Goal: Task Accomplishment & Management: Manage account settings

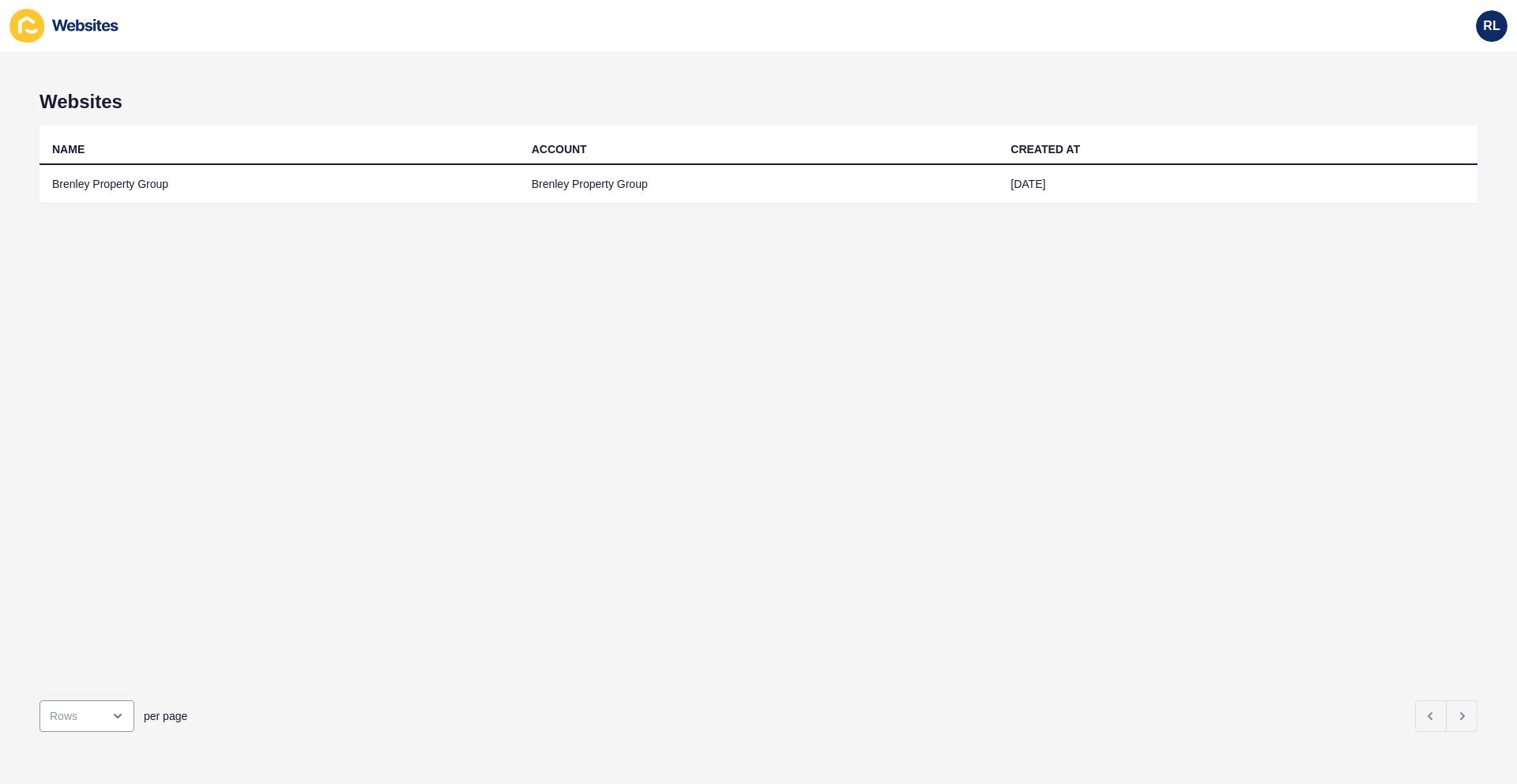
click at [26, 25] on icon at bounding box center [27, 25] width 35 height 34
click at [1485, 16] on div "RL" at bounding box center [1492, 26] width 32 height 32
click at [1456, 62] on link "[PERSON_NAME]" at bounding box center [1454, 63] width 116 height 35
click at [82, 16] on icon at bounding box center [64, 25] width 110 height 34
click at [84, 25] on icon at bounding box center [86, 25] width 67 height 13
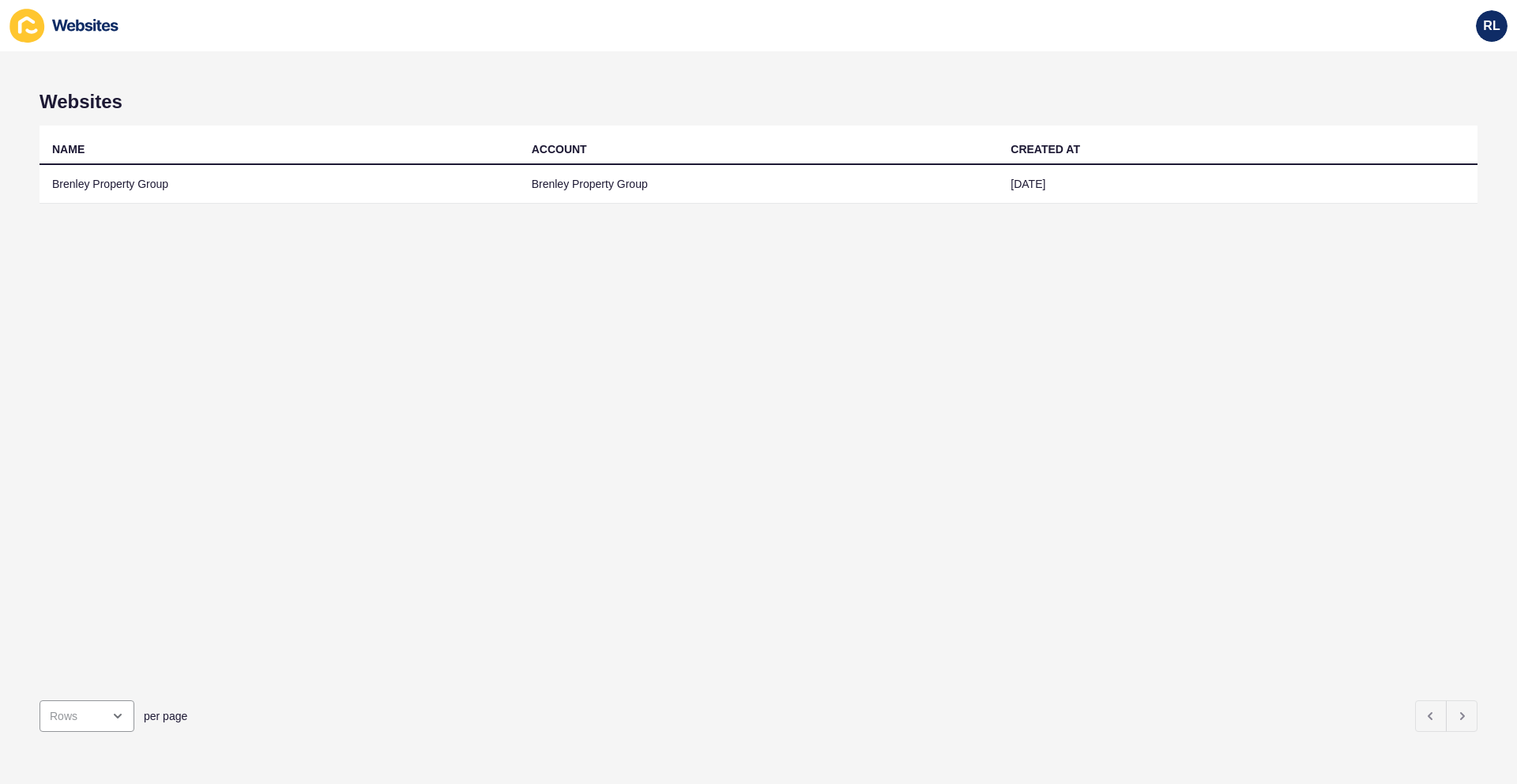
click at [97, 26] on icon at bounding box center [86, 25] width 67 height 13
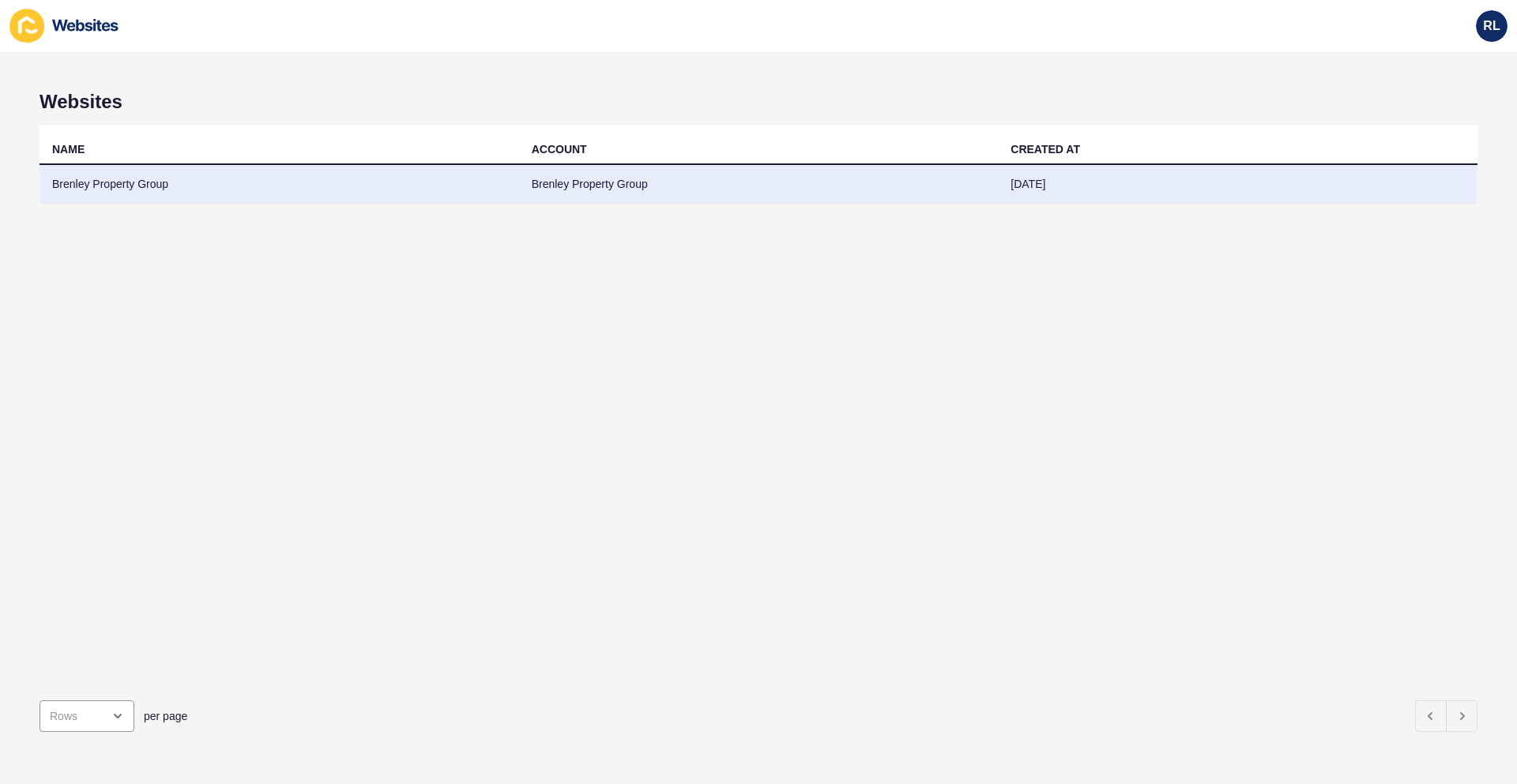
click at [111, 170] on td "Brenley Property Group" at bounding box center [279, 184] width 480 height 39
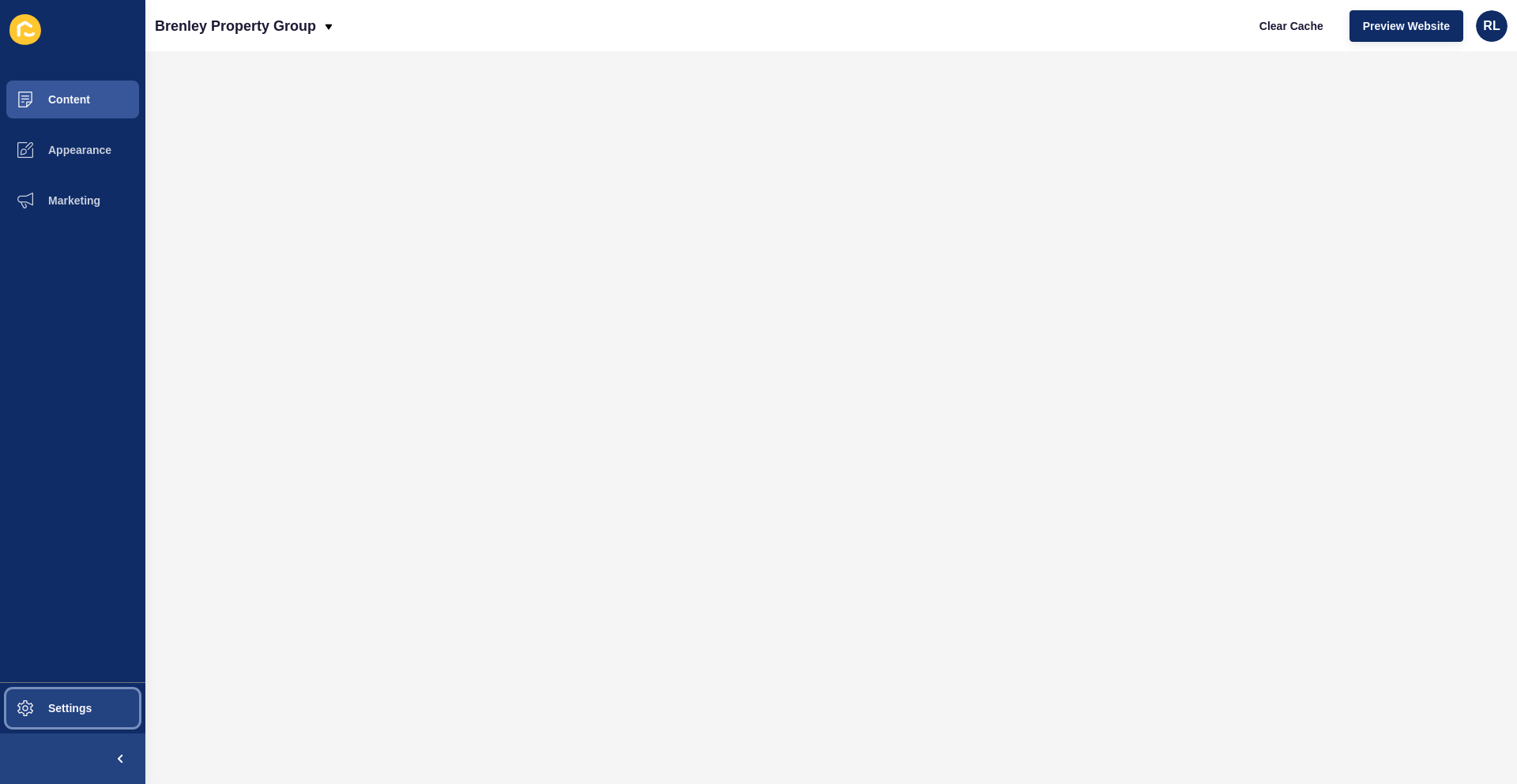
click at [75, 711] on span "Settings" at bounding box center [44, 709] width 94 height 13
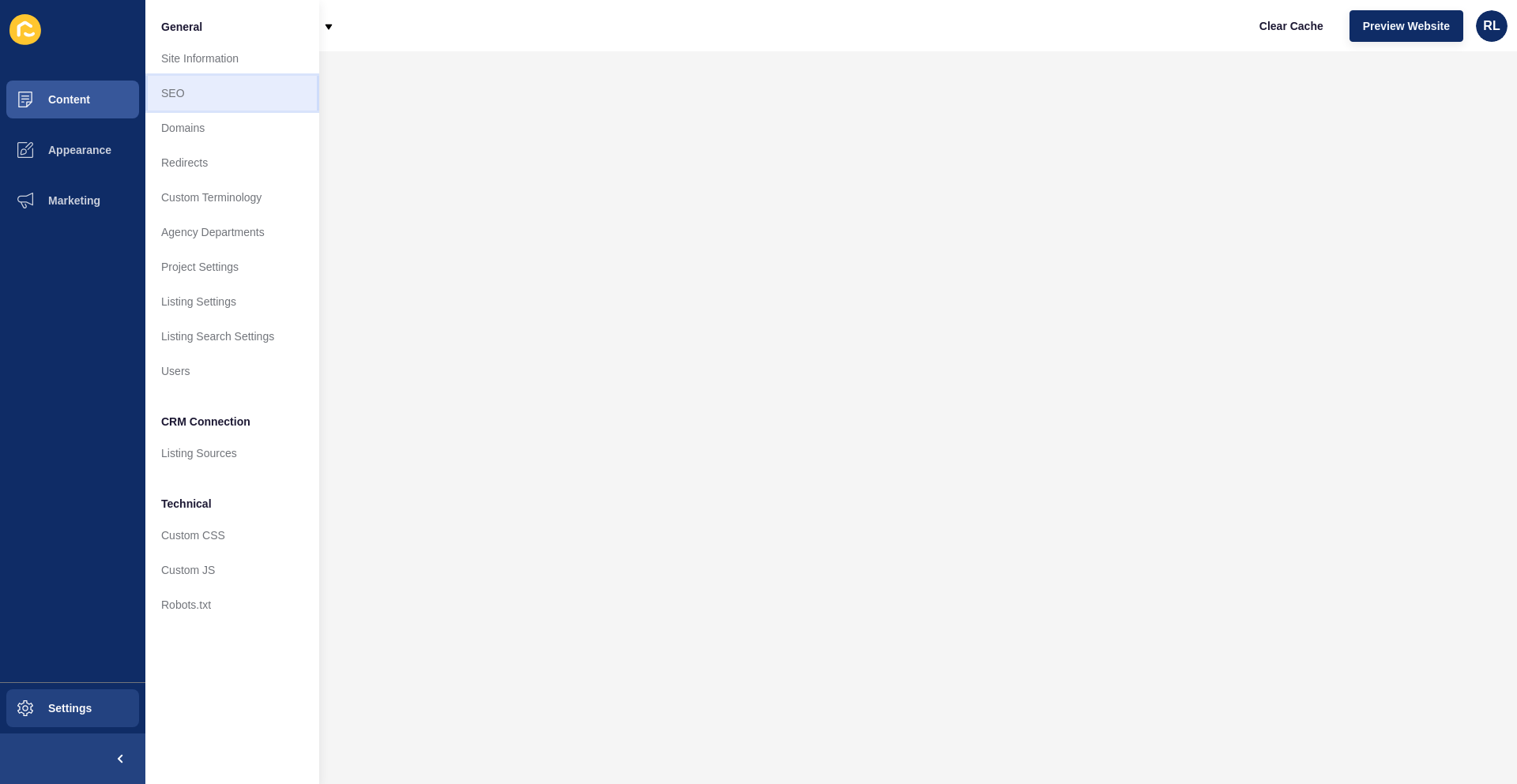
click at [226, 99] on link "SEO" at bounding box center [232, 94] width 174 height 35
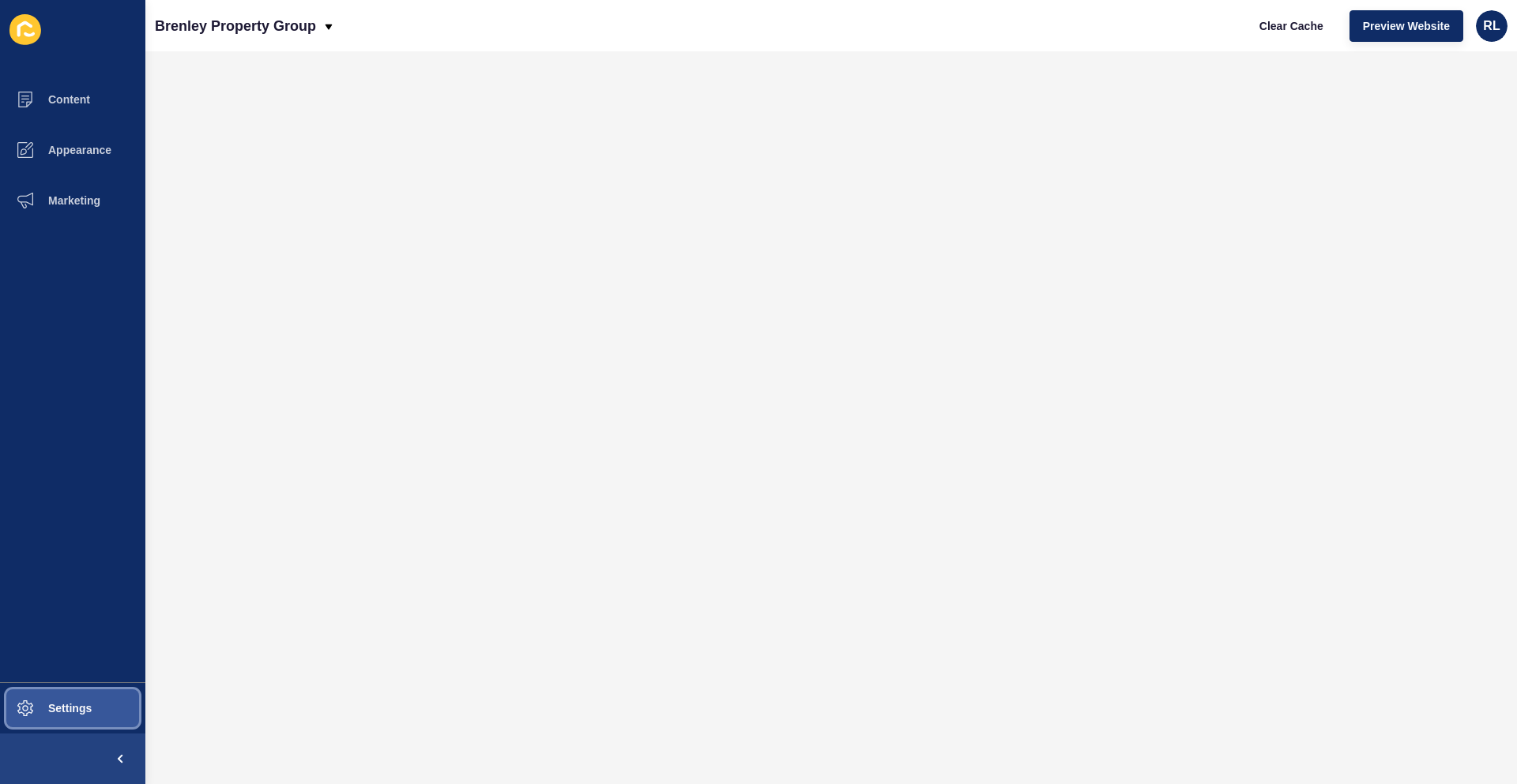
click at [90, 709] on span "Settings" at bounding box center [44, 709] width 94 height 13
click at [66, 704] on span "Settings" at bounding box center [44, 709] width 94 height 13
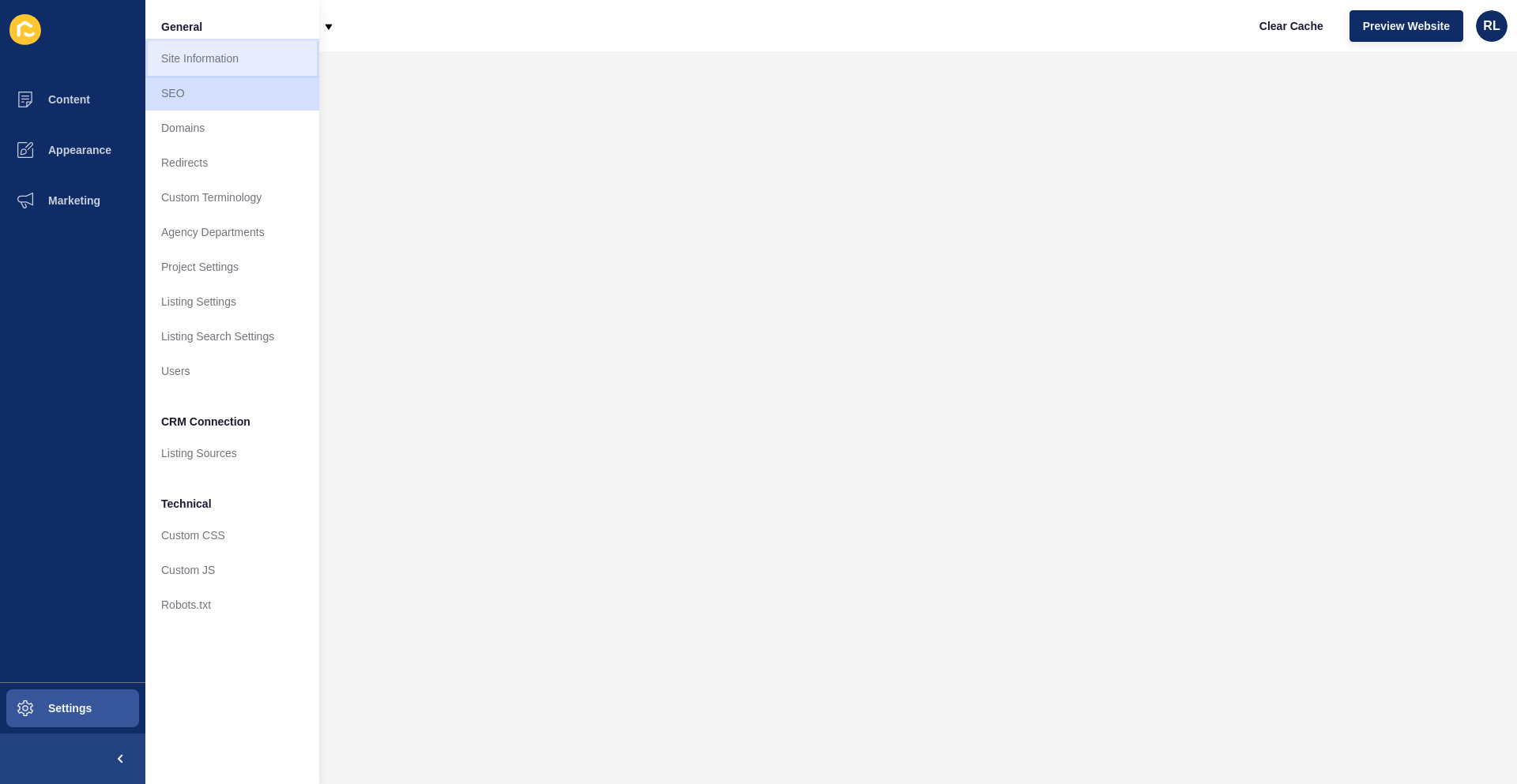
click at [238, 57] on link "Site Information" at bounding box center [232, 59] width 174 height 35
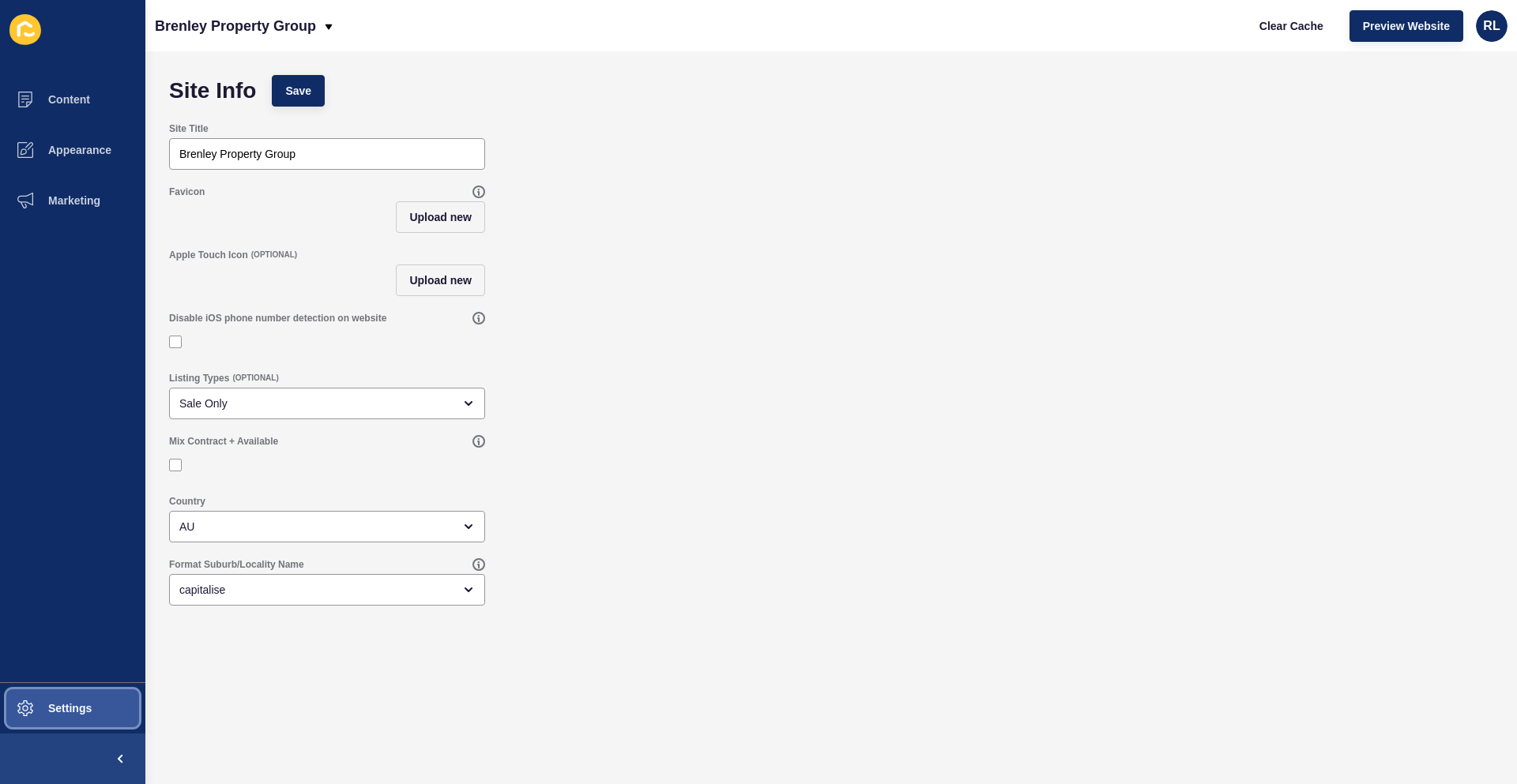
click at [87, 706] on span "Settings" at bounding box center [44, 709] width 94 height 13
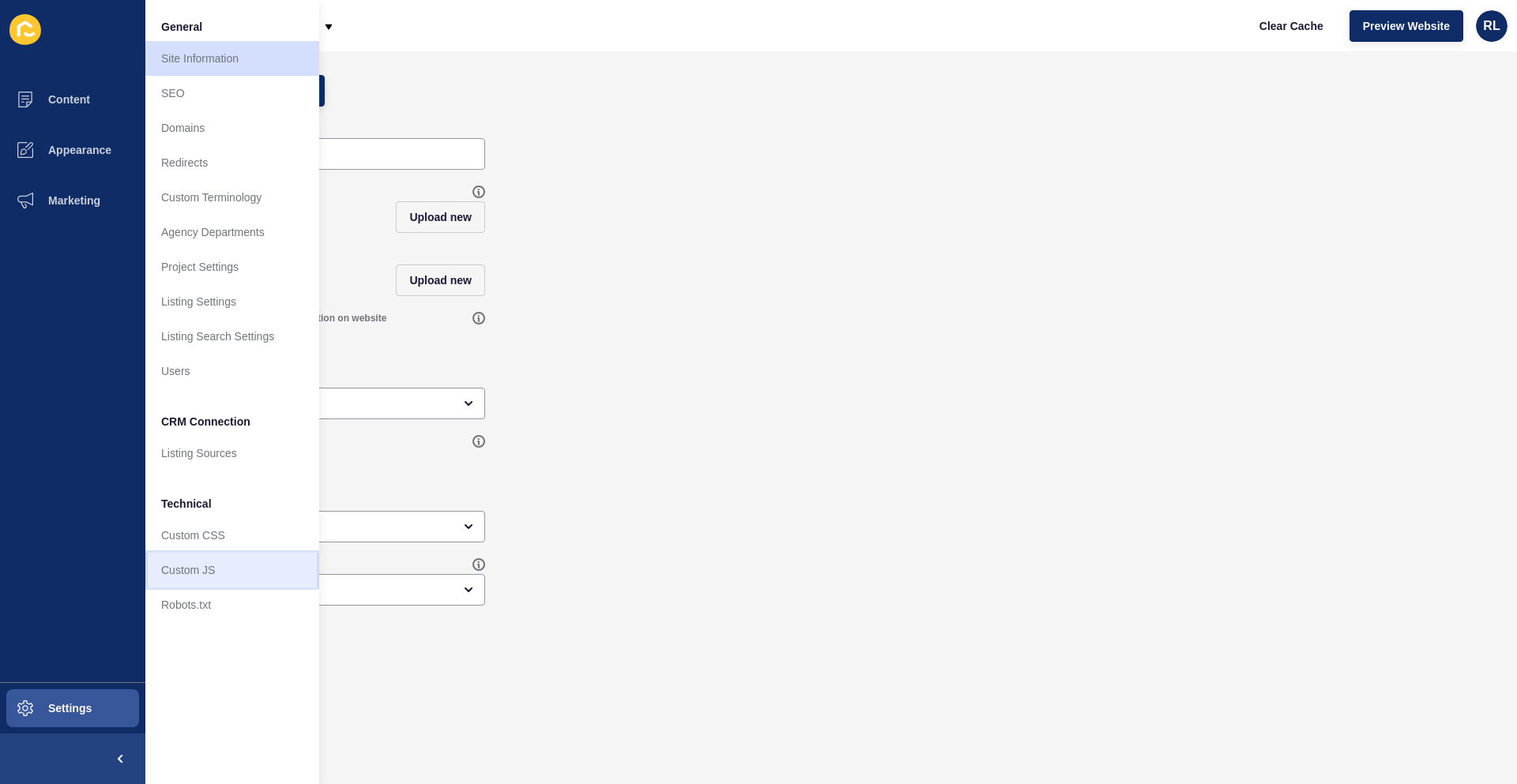
click at [255, 572] on link "Custom JS" at bounding box center [232, 570] width 174 height 35
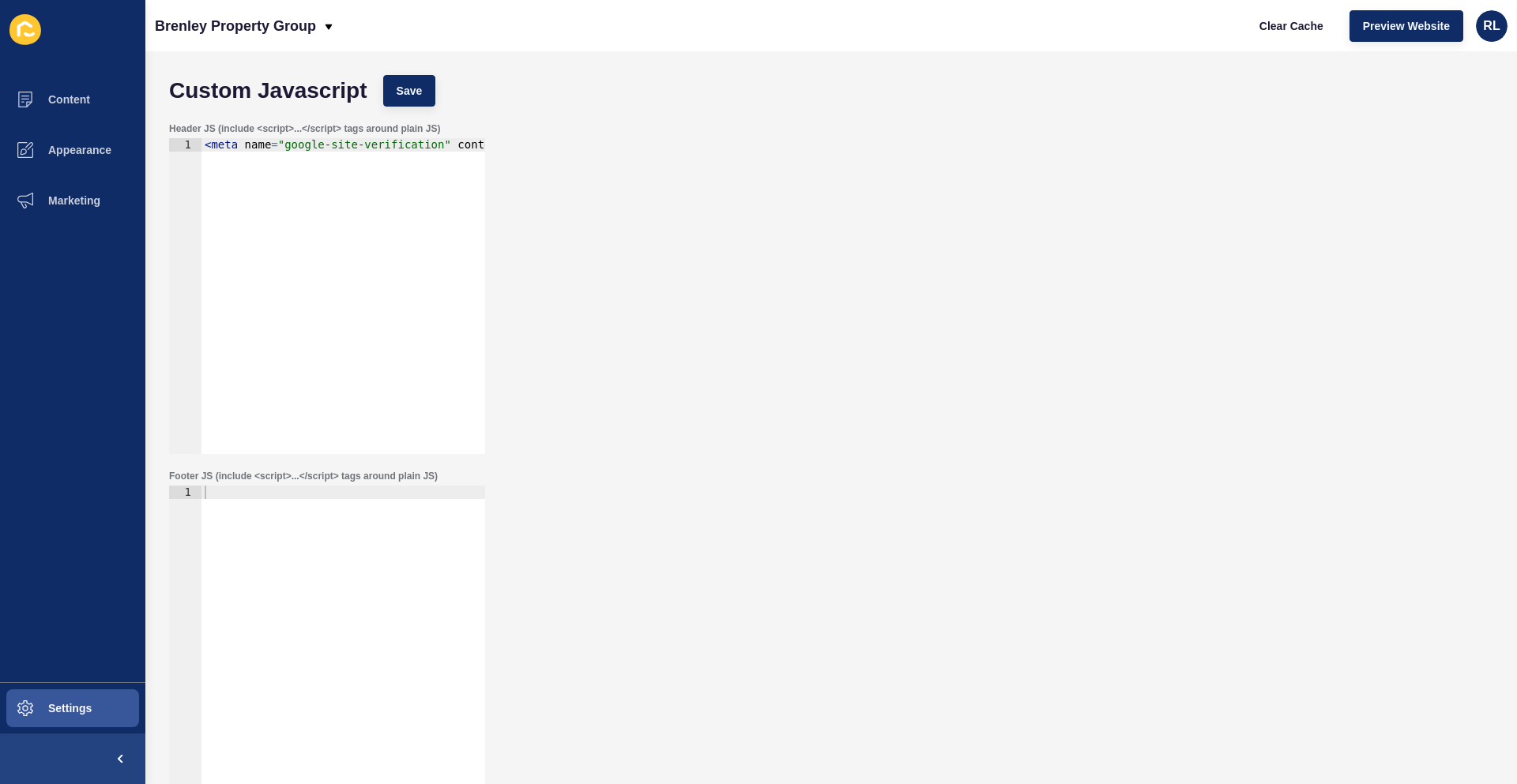
type textarea "<meta name="google-site-verification" content="npZHf49dqI7h7S1FZzNIcVQvXsOuURl4…"
click at [342, 151] on div "< meta name = "google-site-verification" content = "npZHf49dqI7h7S1FZzNIcVQvXsO…" at bounding box center [490, 303] width 578 height 331
click at [263, 198] on div "< meta name = "google-site-verification" content = "npZHf49dqI7h7S1FZzNIcVQvXsO…" at bounding box center [195, 303] width 578 height 331
click at [283, 143] on div "< meta name = "google-site-verification" content = "npZHf49dqI7h7S1FZzNIcVQvXsO…" at bounding box center [195, 303] width 578 height 331
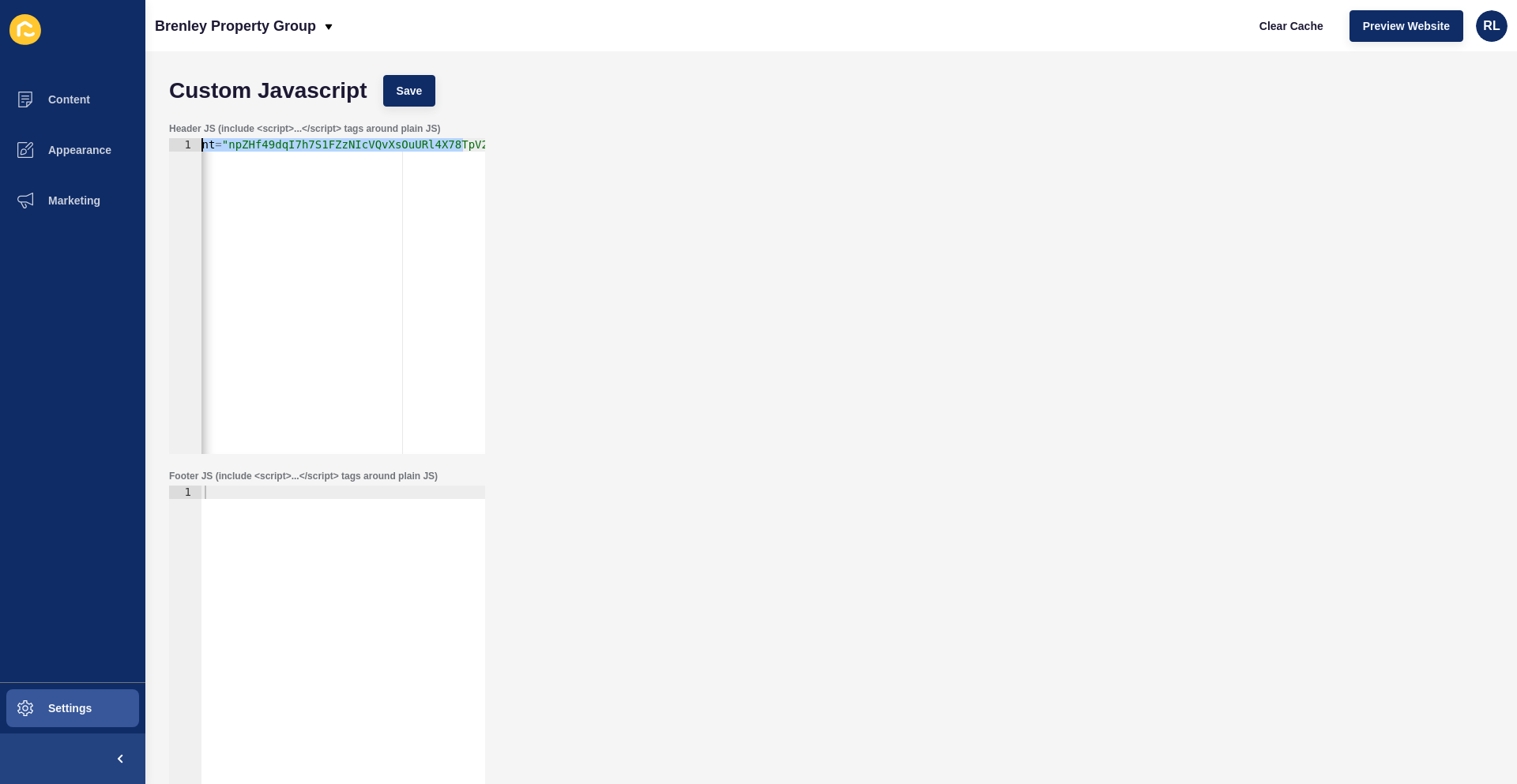
click at [283, 143] on div "< meta name = "google-site-verification" content = "npZHf49dqI7h7S1FZzNIcVQvXsO…" at bounding box center [201, 303] width 578 height 331
click at [283, 143] on div "< meta name = "google-site-verification" content = "npZHf49dqI7h7S1FZzNIcVQvXsO…" at bounding box center [195, 303] width 578 height 331
click at [283, 143] on div "< meta name = "google-site-verification" content = "npZHf49dqI7h7S1FZzNIcVQvXsO…" at bounding box center [343, 296] width 284 height 316
paste textarea "<meta name="google-site-verification" content="PFKkUE2D5qkMFTg_En-FdzQvlgR04651…"
type textarea "<meta name="google-site-verification" content="PFKkUE2D5qkMFTg_En-FdzQvlgR04651…"
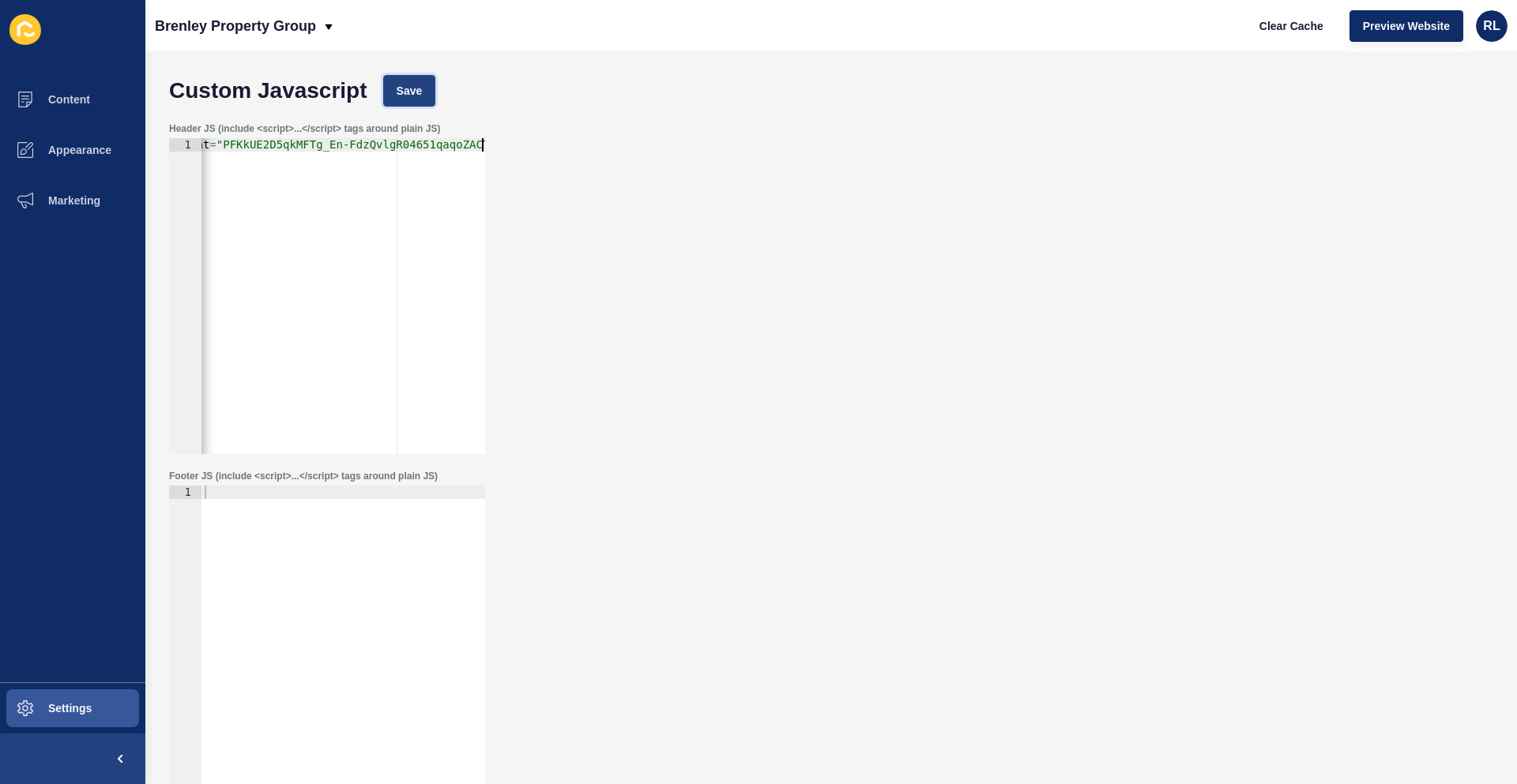
click at [413, 91] on span "Save" at bounding box center [409, 91] width 26 height 16
click at [53, 702] on span "Settings" at bounding box center [44, 709] width 94 height 13
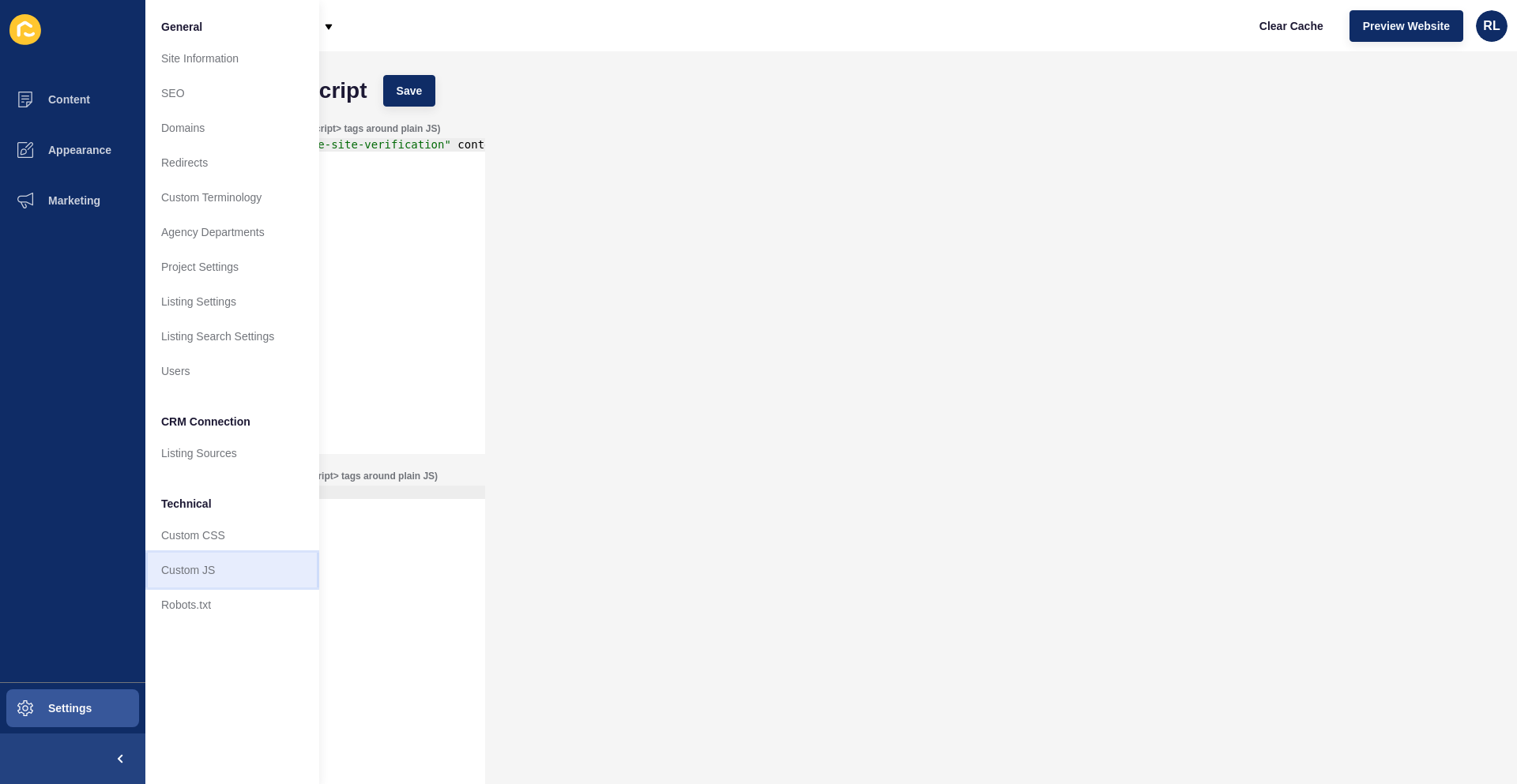
click at [257, 568] on link "Custom JS" at bounding box center [232, 570] width 174 height 35
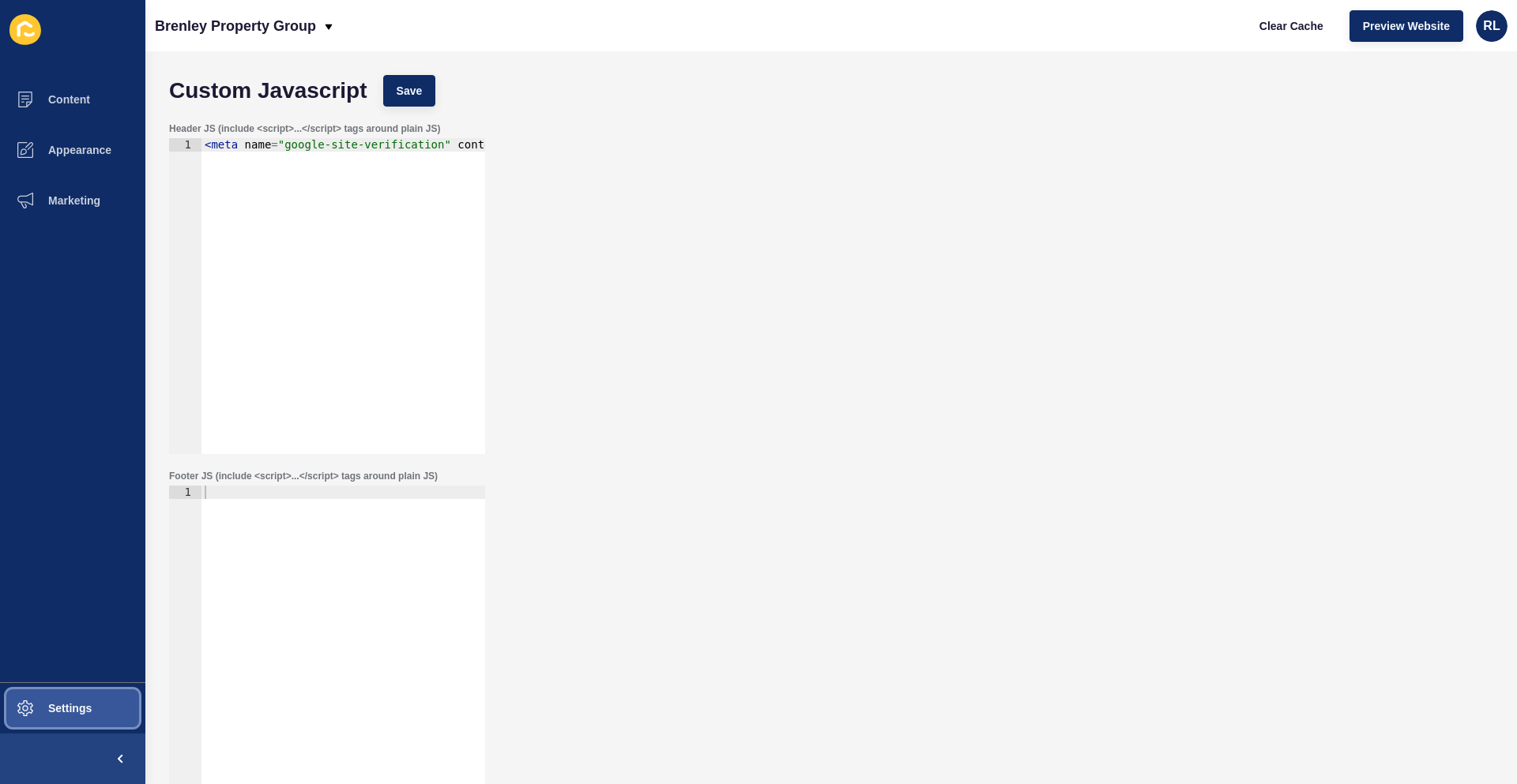
click at [87, 717] on button "Settings" at bounding box center [72, 709] width 145 height 51
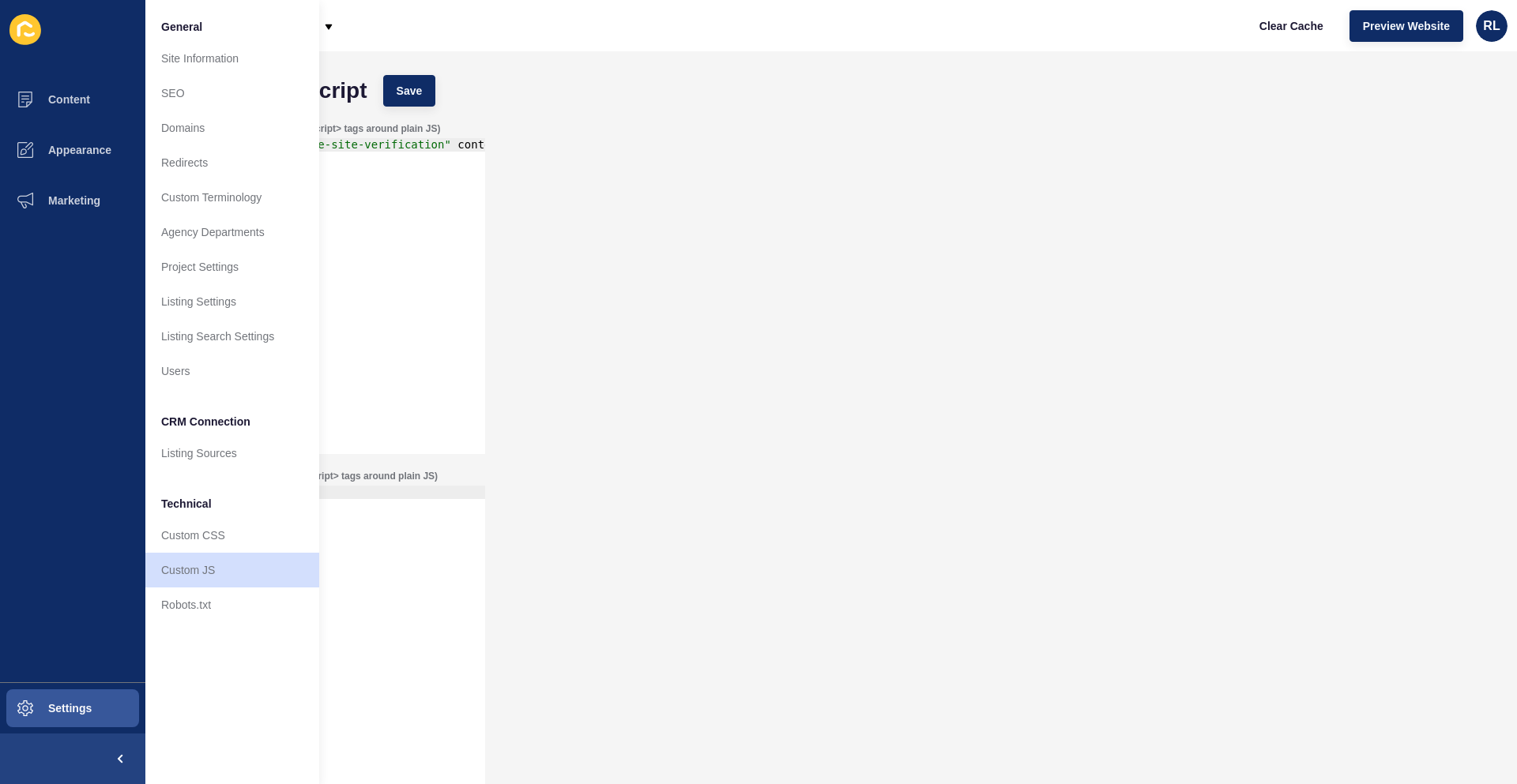
click at [1032, 429] on div "Header JS (include <script>...</script> tags around plain JS) <meta name="googl…" at bounding box center [831, 288] width 1340 height 347
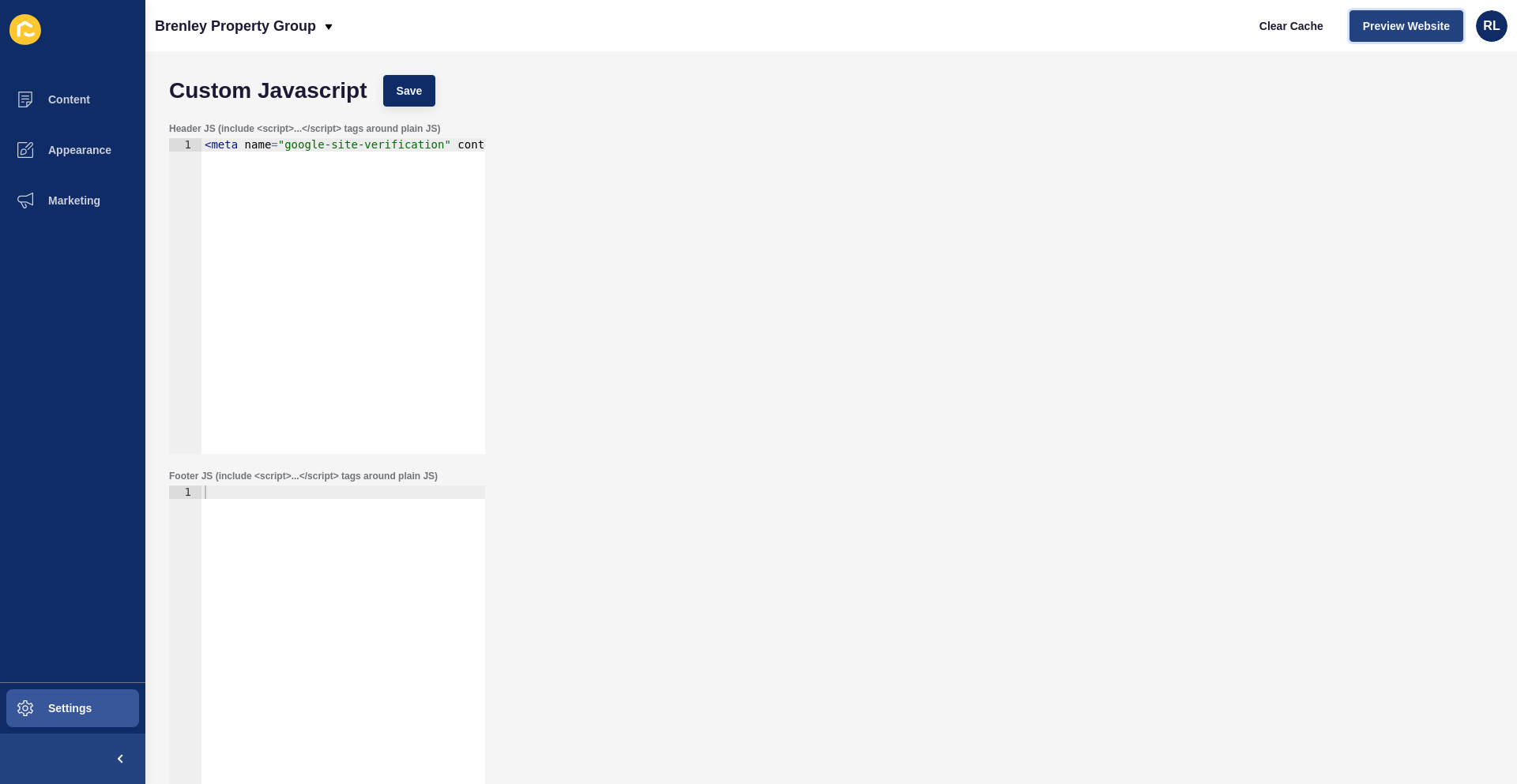
click at [1403, 20] on span "Preview Website" at bounding box center [1407, 26] width 87 height 16
click at [71, 92] on button "Content" at bounding box center [72, 100] width 145 height 51
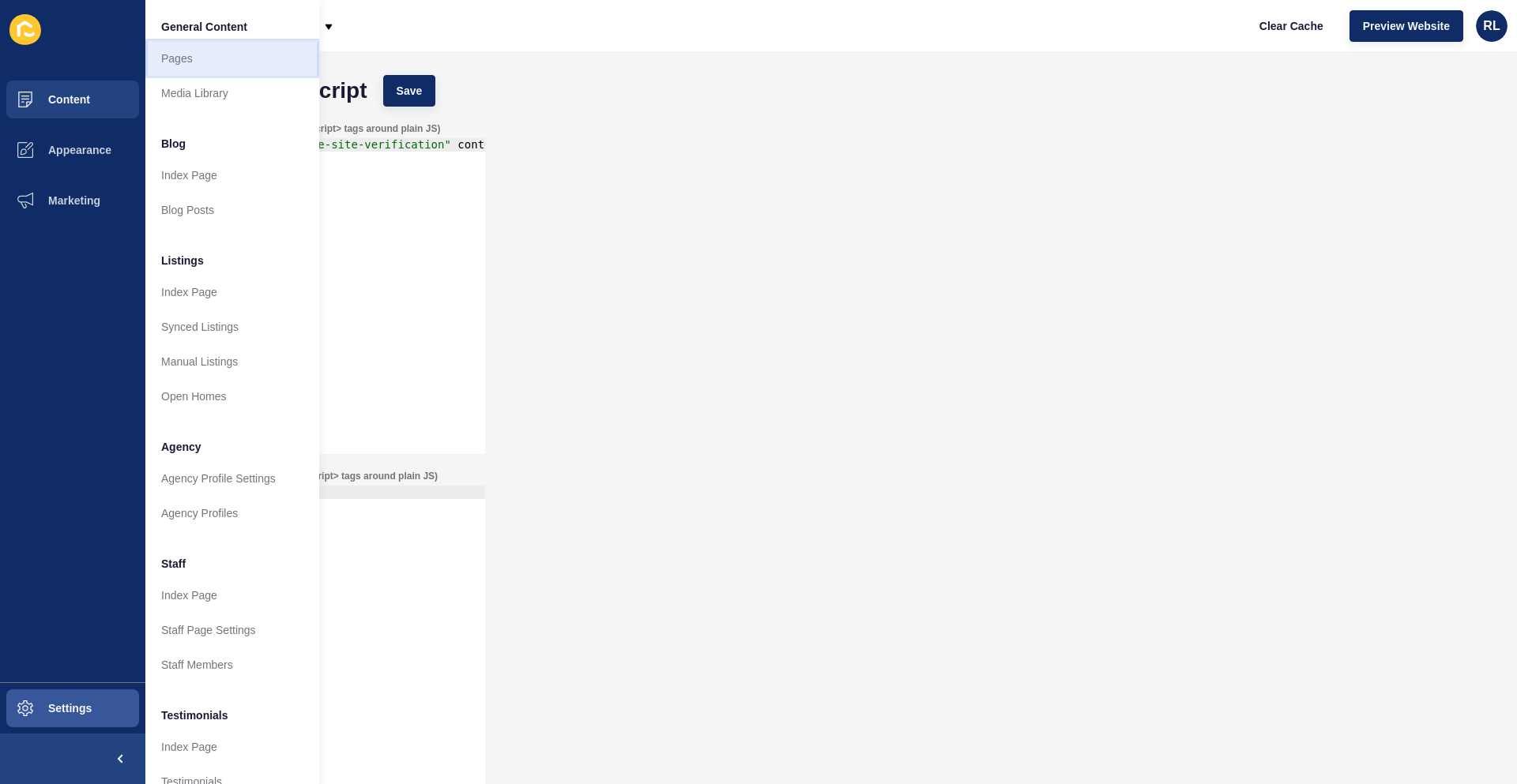
click at [214, 66] on link "Pages" at bounding box center [232, 59] width 174 height 35
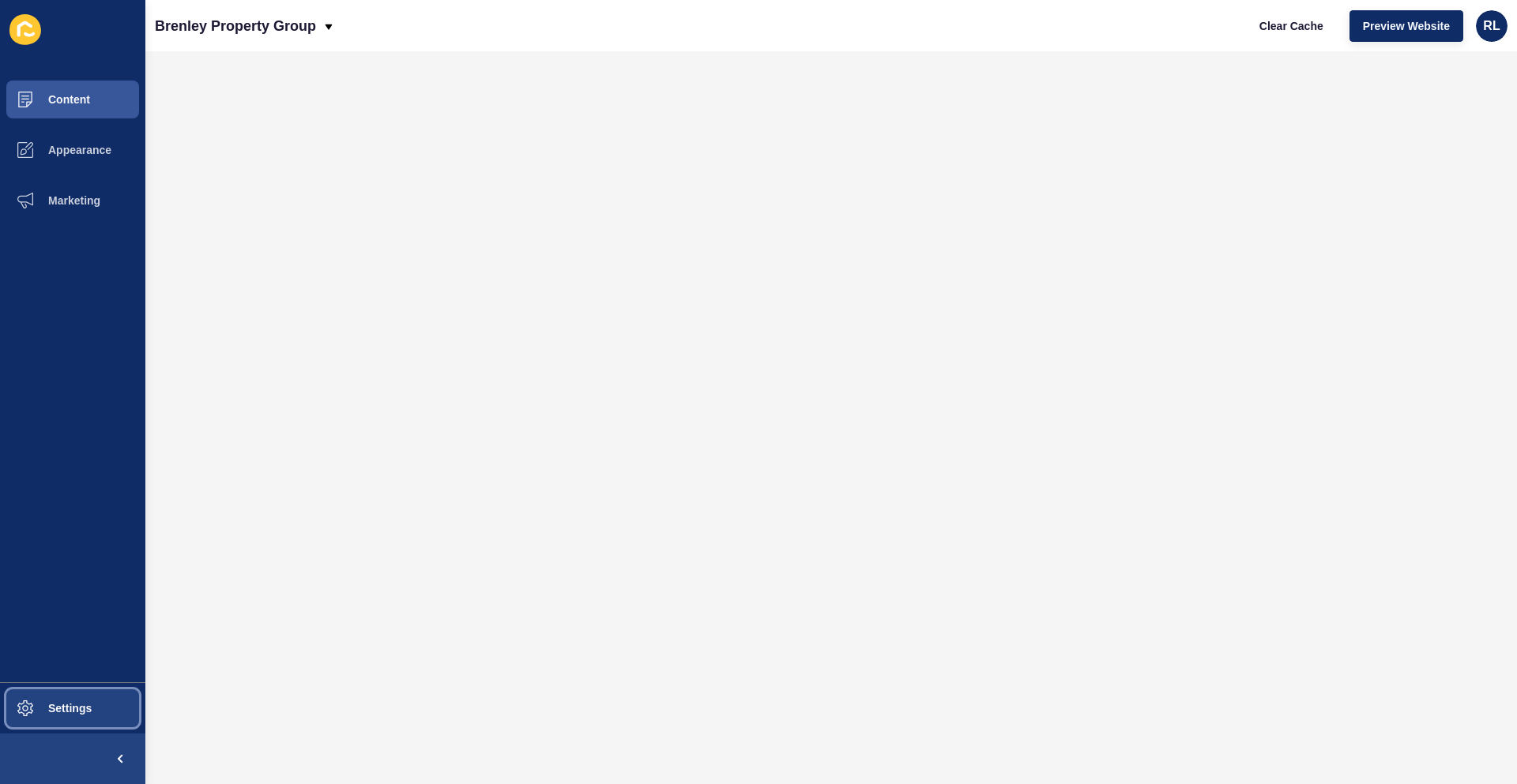
click at [69, 711] on span "Settings" at bounding box center [44, 709] width 94 height 13
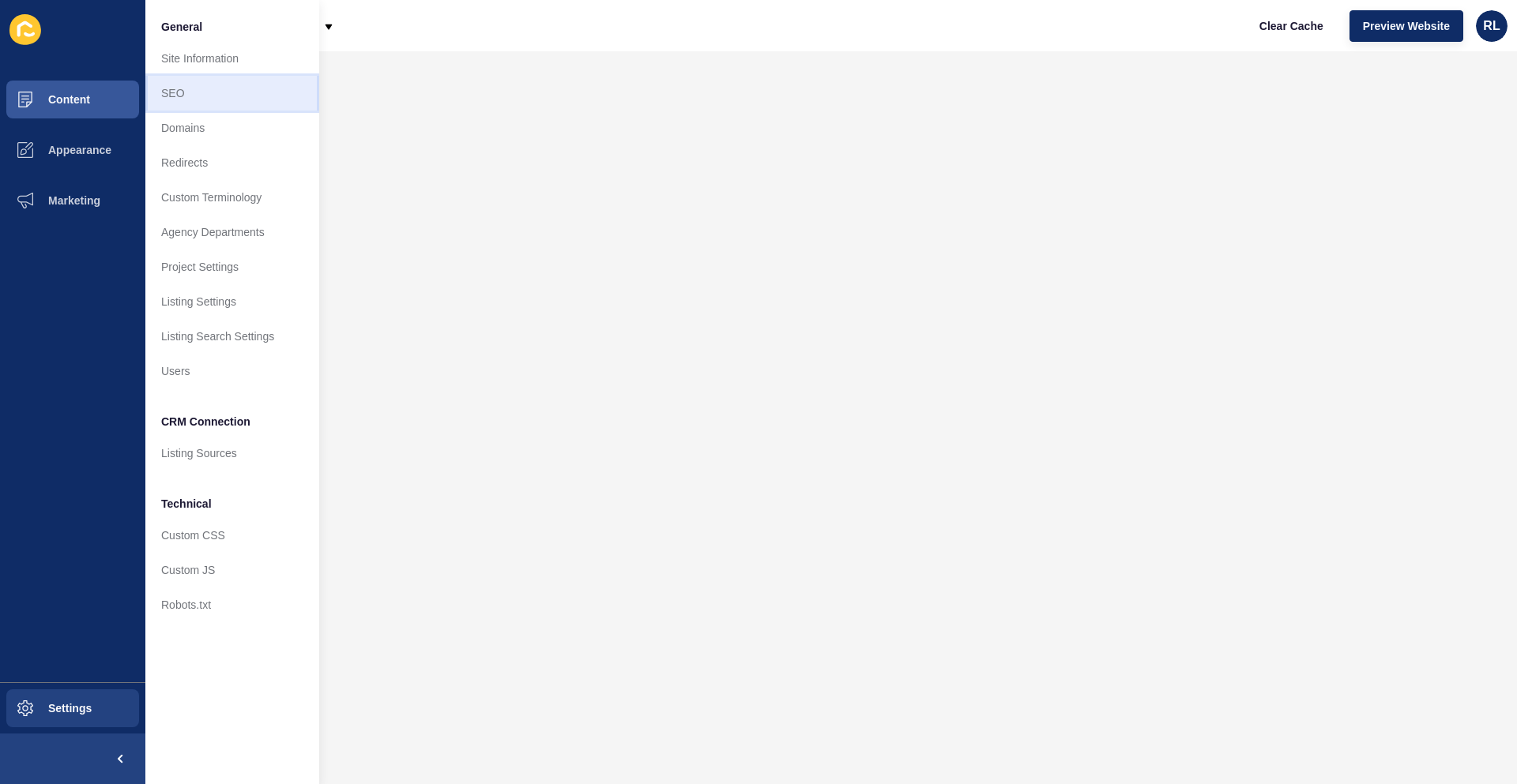
click at [189, 95] on link "SEO" at bounding box center [232, 94] width 174 height 35
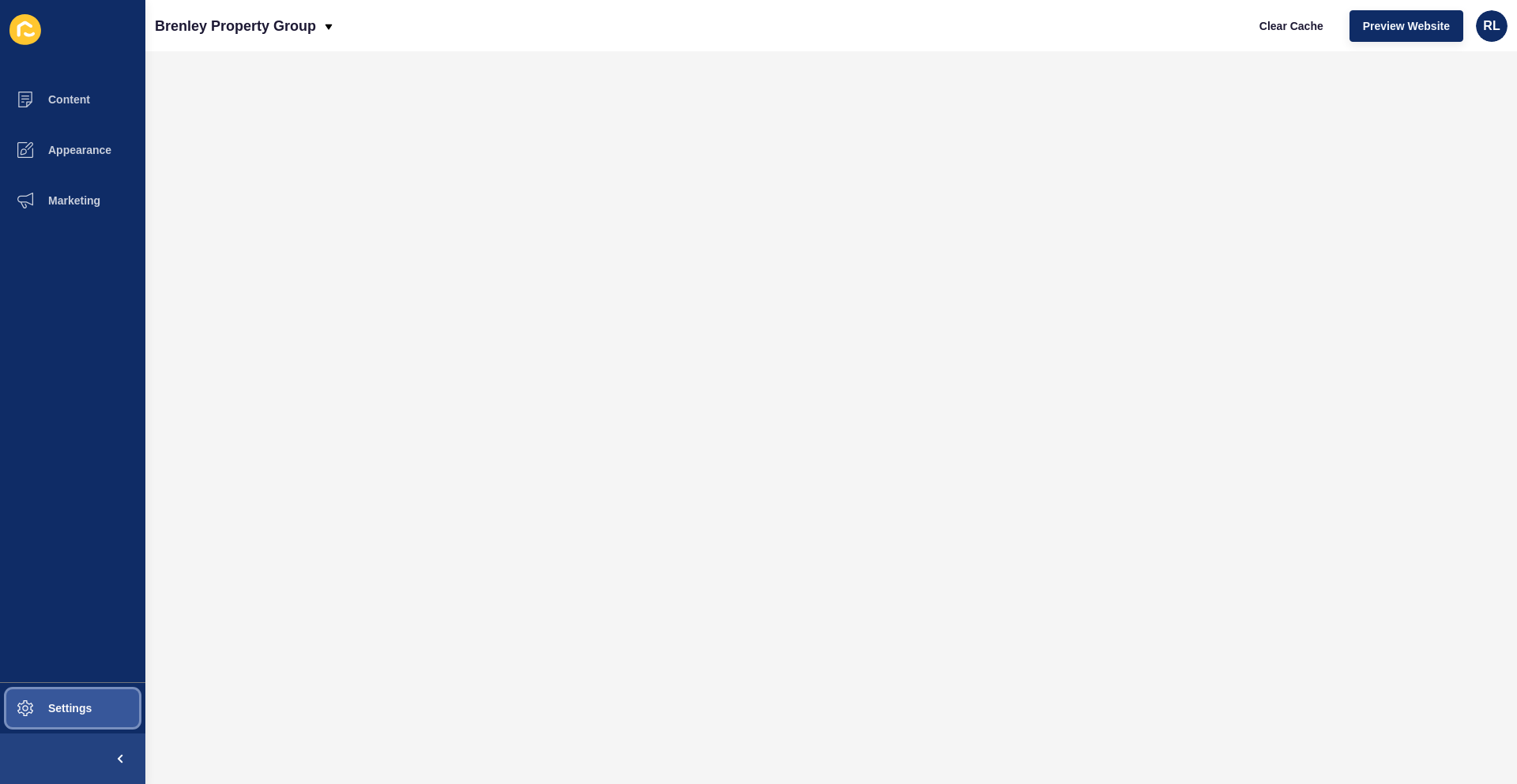
click at [59, 706] on span "Settings" at bounding box center [44, 709] width 94 height 13
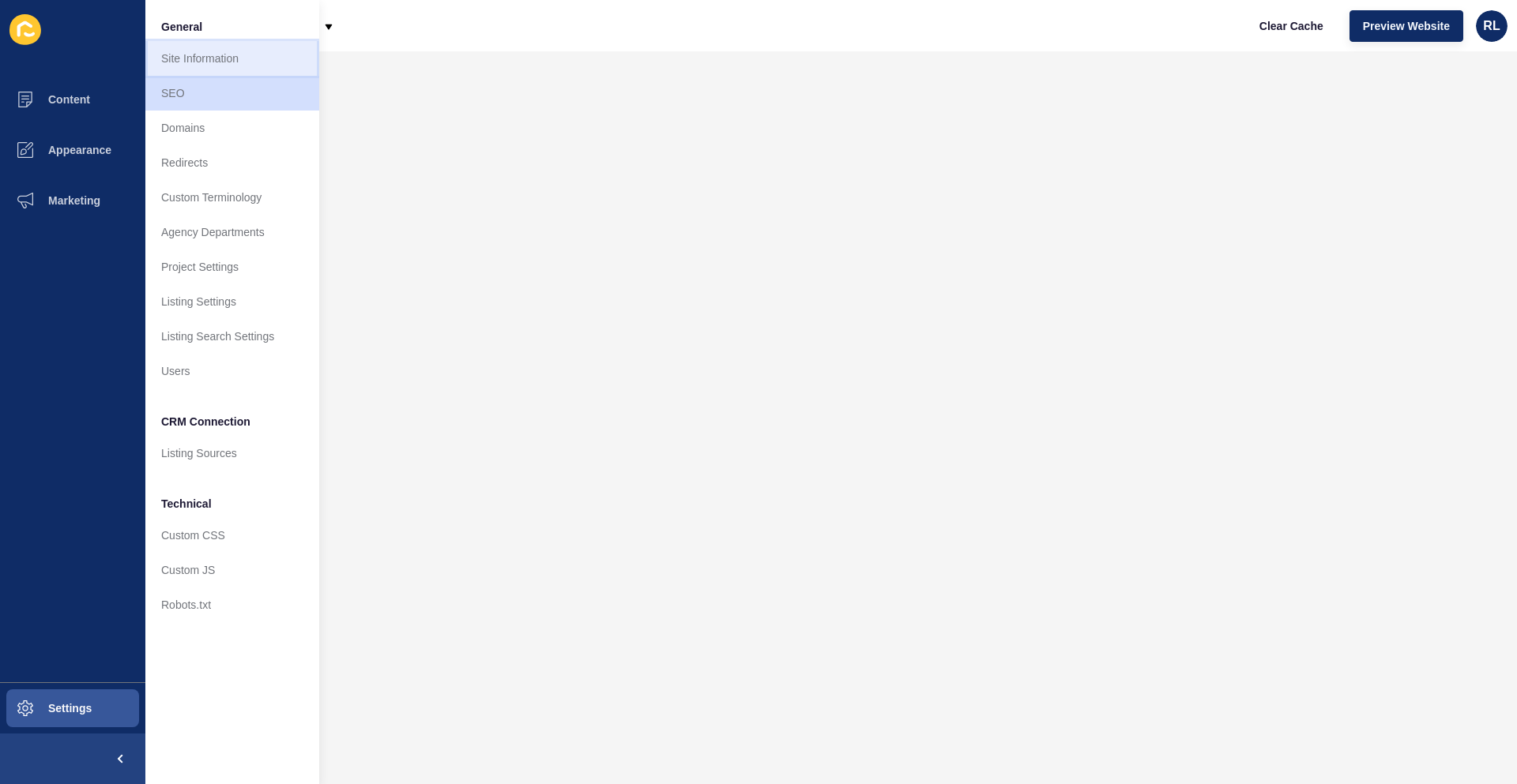
click at [222, 63] on link "Site Information" at bounding box center [232, 59] width 174 height 35
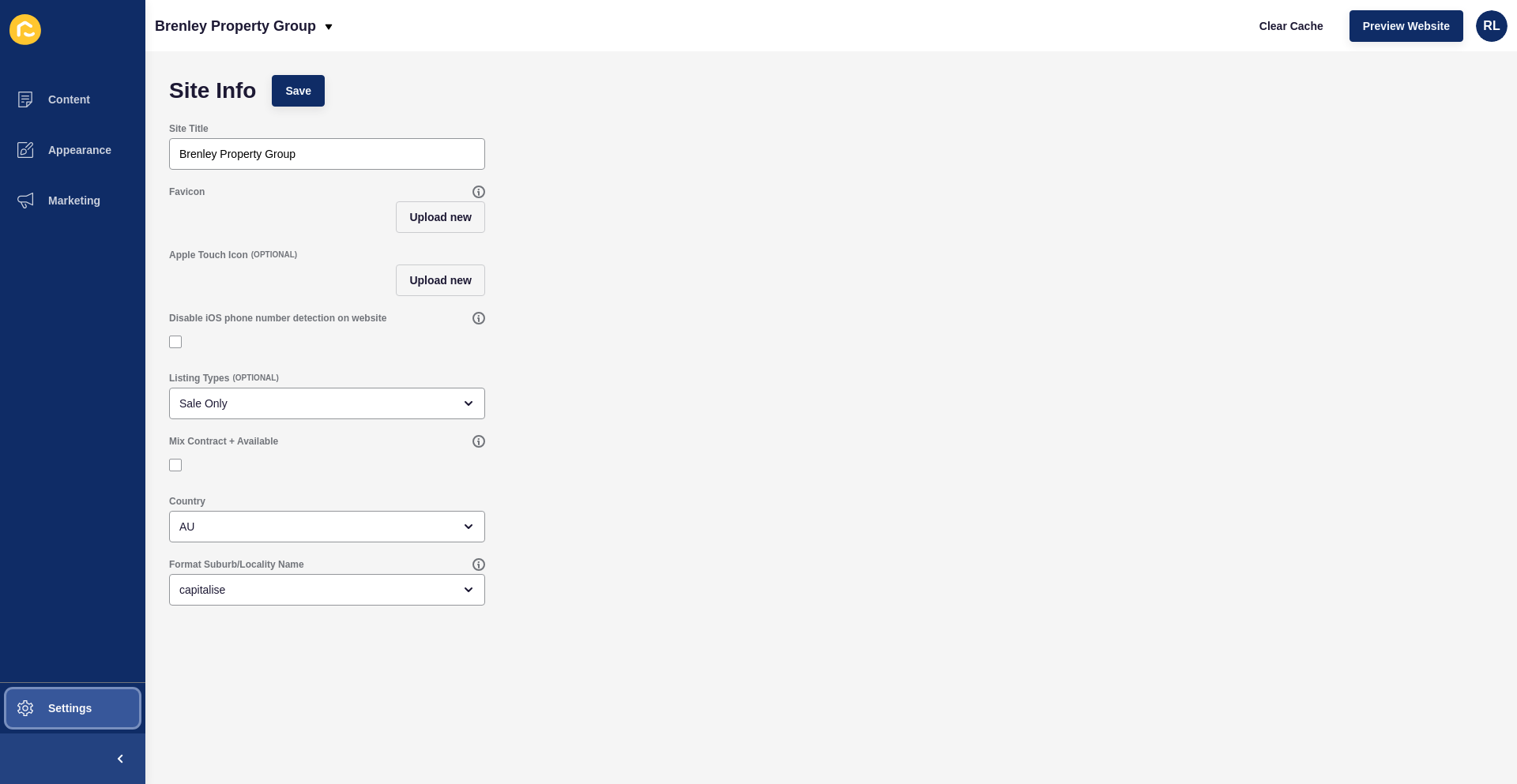
click at [96, 703] on button "Settings" at bounding box center [72, 709] width 145 height 51
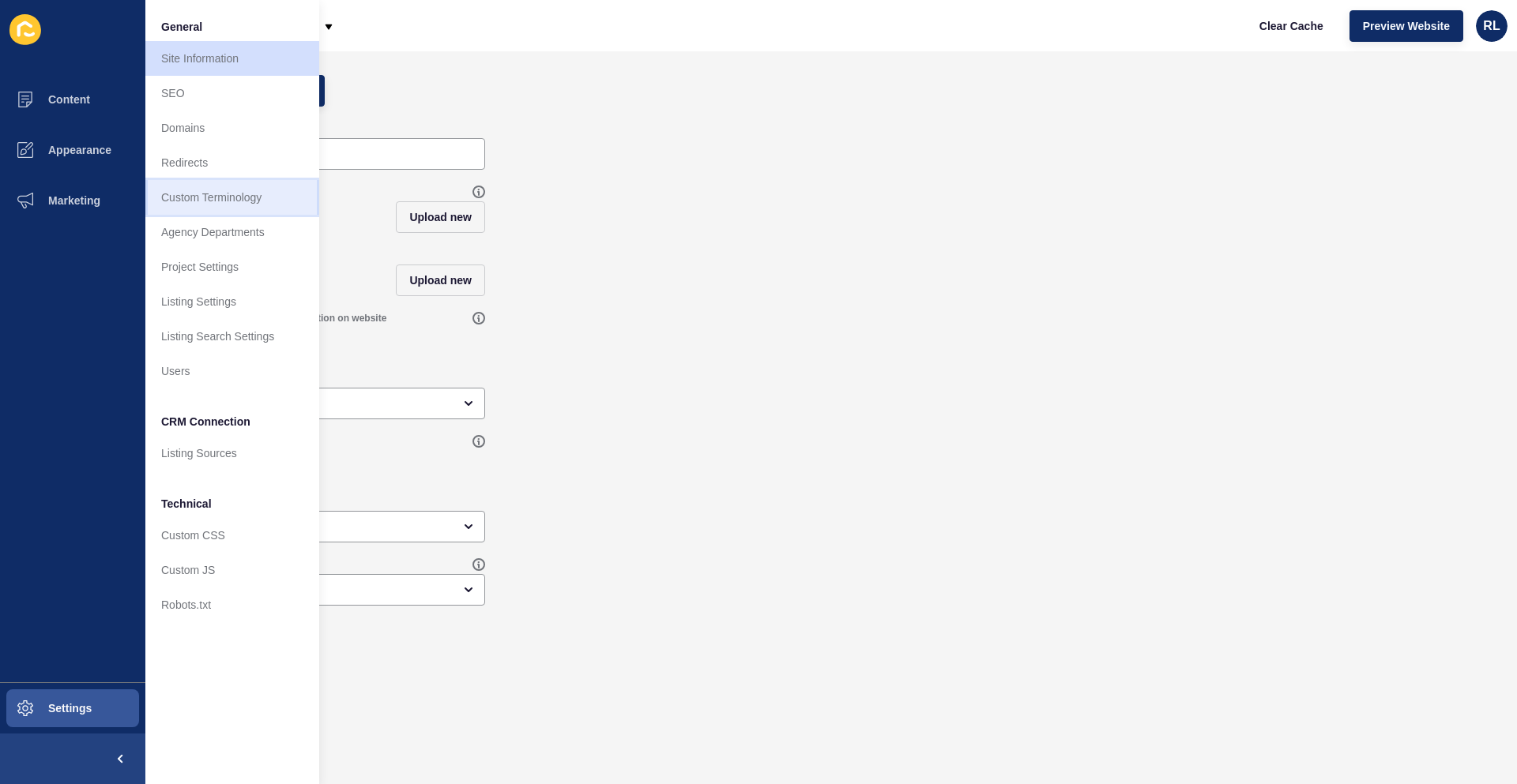
click at [235, 213] on link "Custom Terminology" at bounding box center [232, 197] width 174 height 35
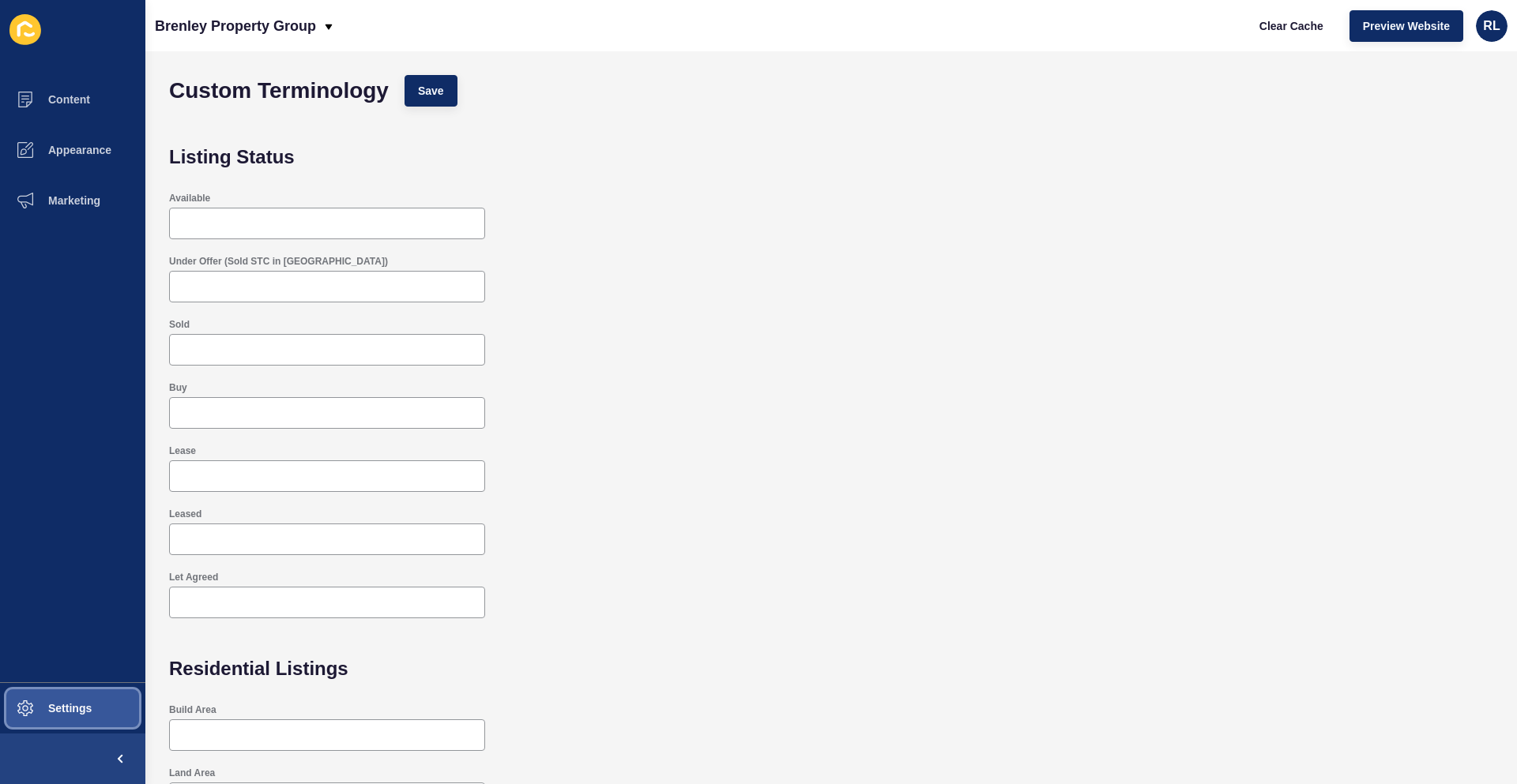
click at [59, 711] on span "Settings" at bounding box center [44, 709] width 94 height 13
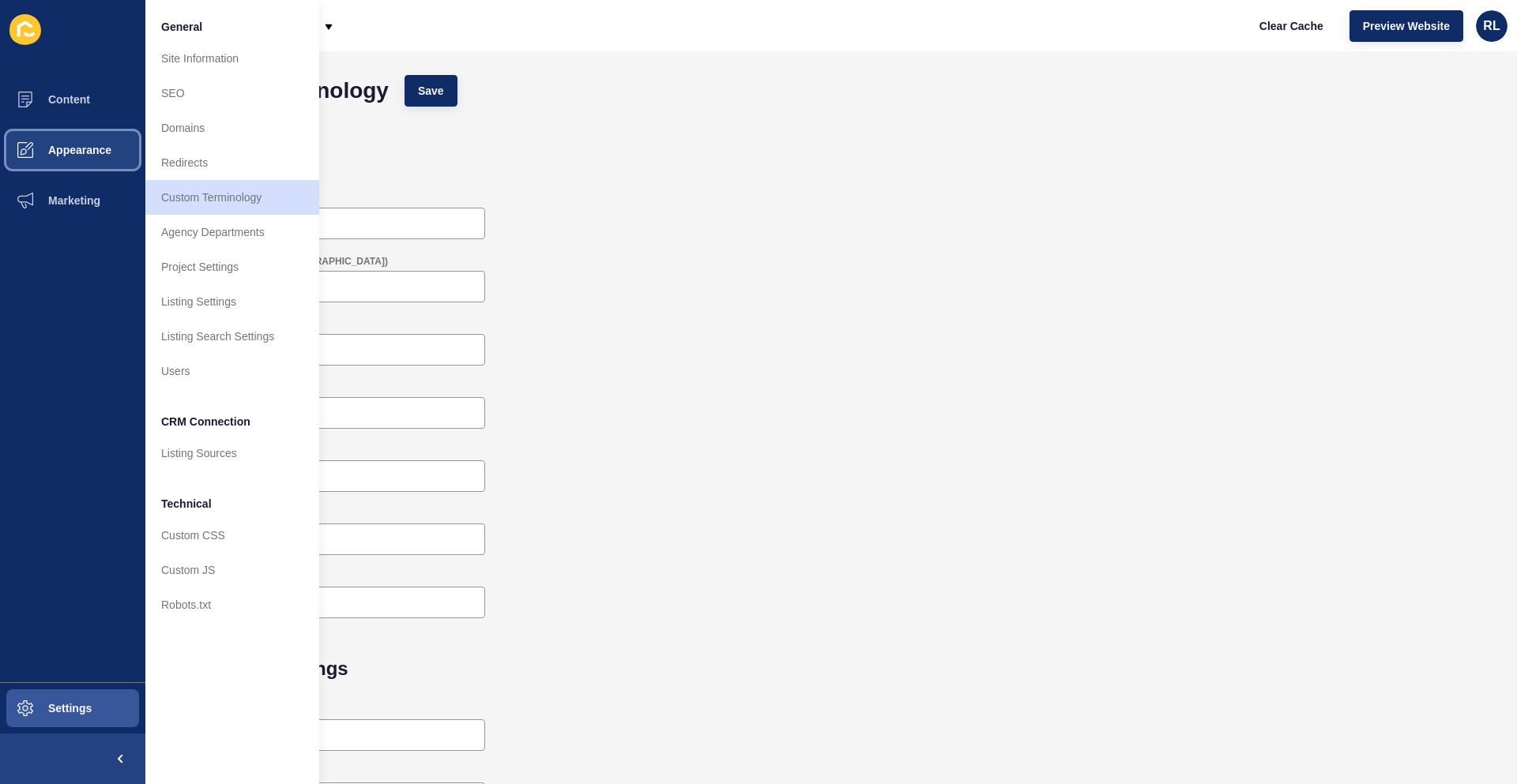
click at [87, 152] on span "Appearance" at bounding box center [54, 150] width 113 height 13
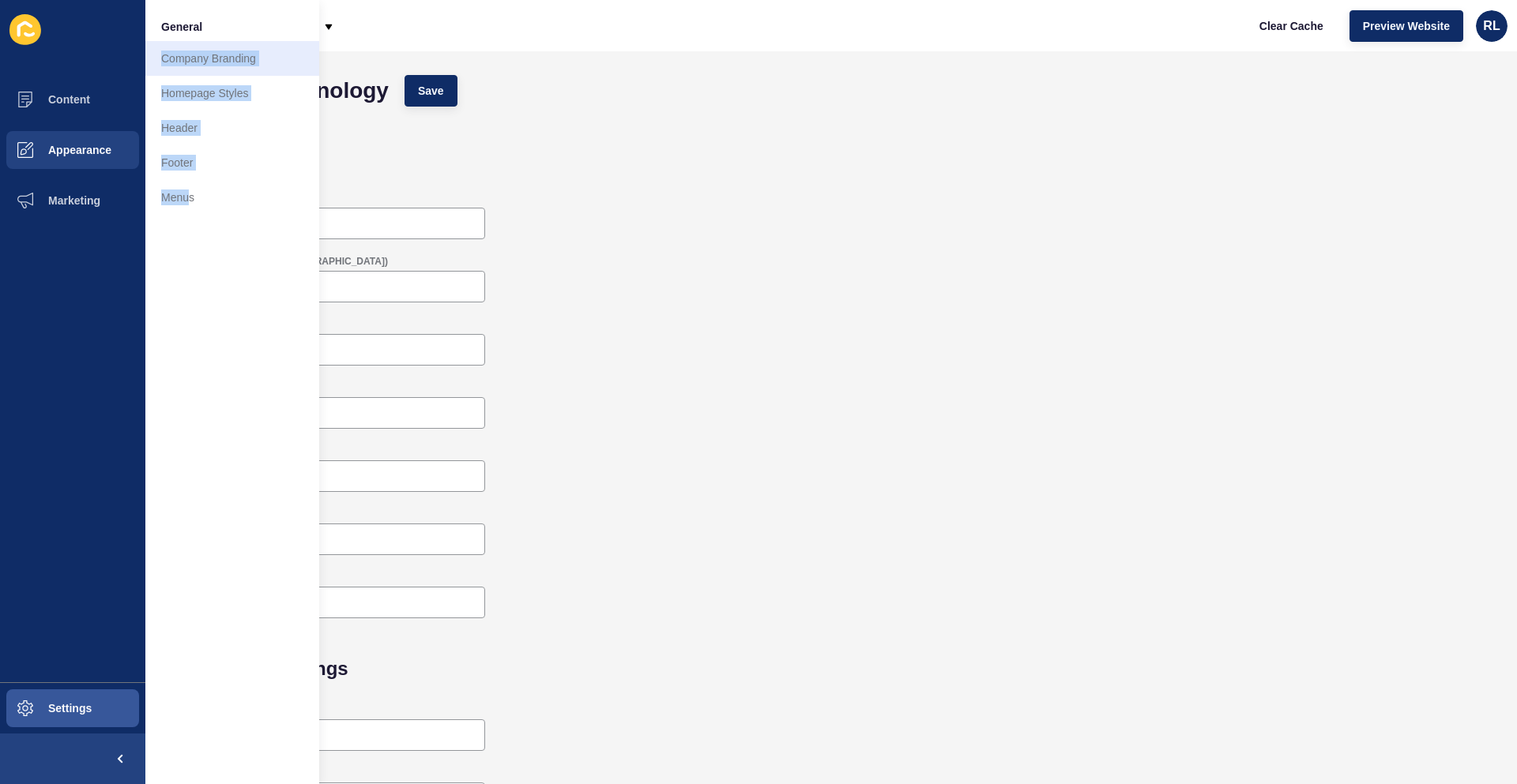
drag, startPoint x: 187, startPoint y: 220, endPoint x: 181, endPoint y: 70, distance: 150.1
click at [181, 70] on div "General Company Branding Homepage Styles Header Footer Menus" at bounding box center [232, 392] width 174 height 784
click at [194, 286] on div "General Company Branding Homepage Styles Header Footer Menus" at bounding box center [232, 392] width 174 height 784
click at [197, 99] on link "Homepage Styles" at bounding box center [232, 94] width 174 height 35
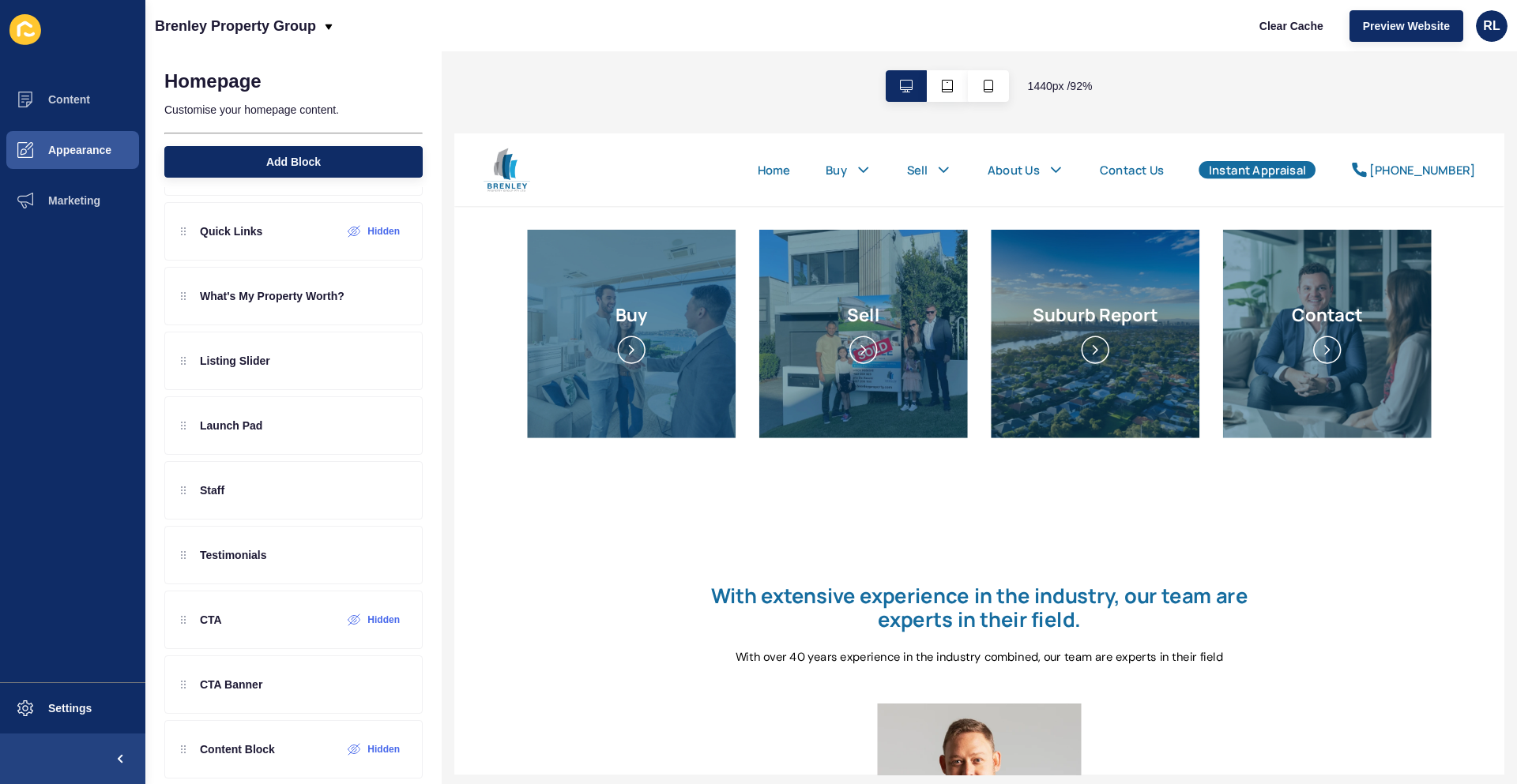
scroll to position [158, 0]
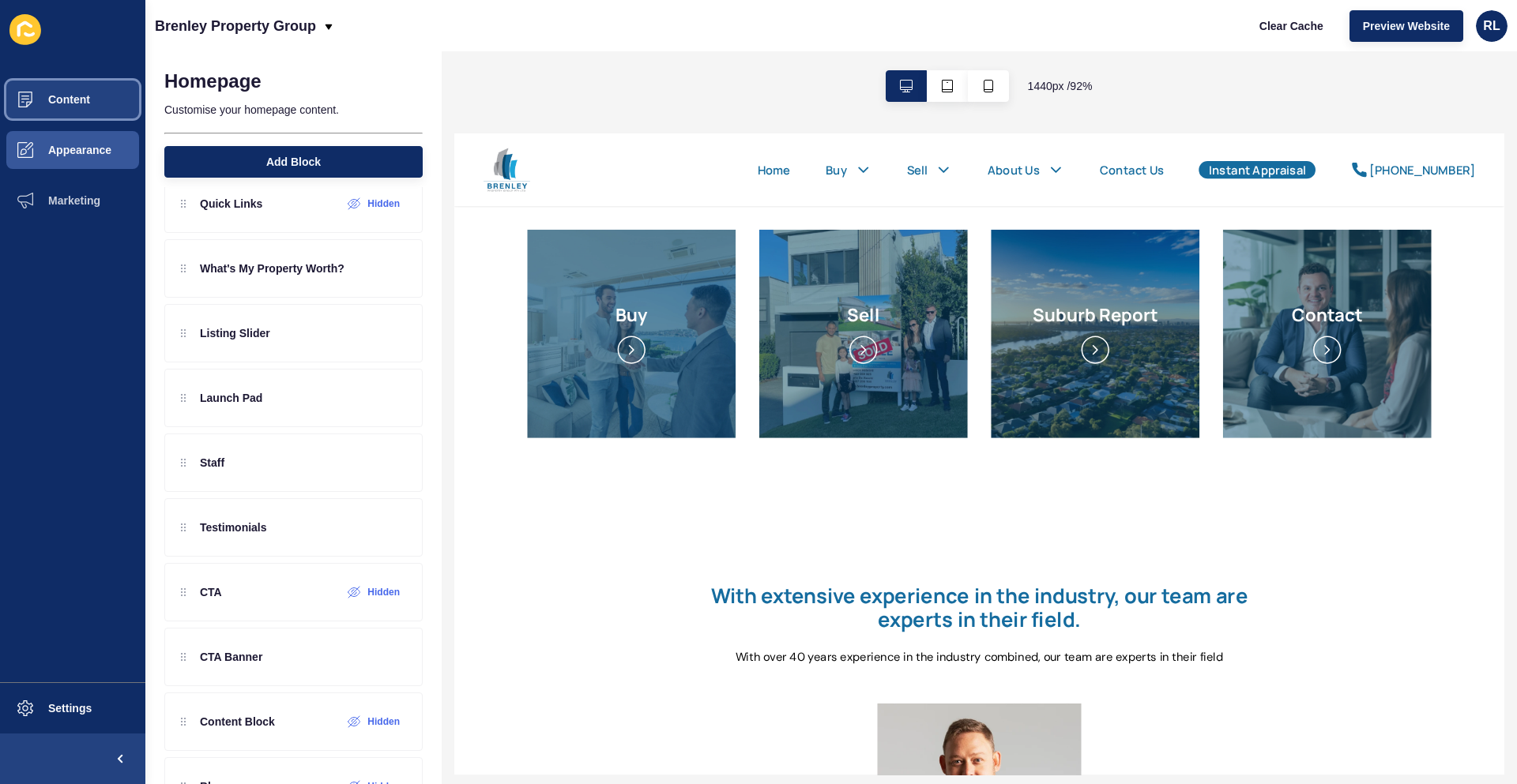
click at [79, 105] on span "Content" at bounding box center [44, 100] width 93 height 13
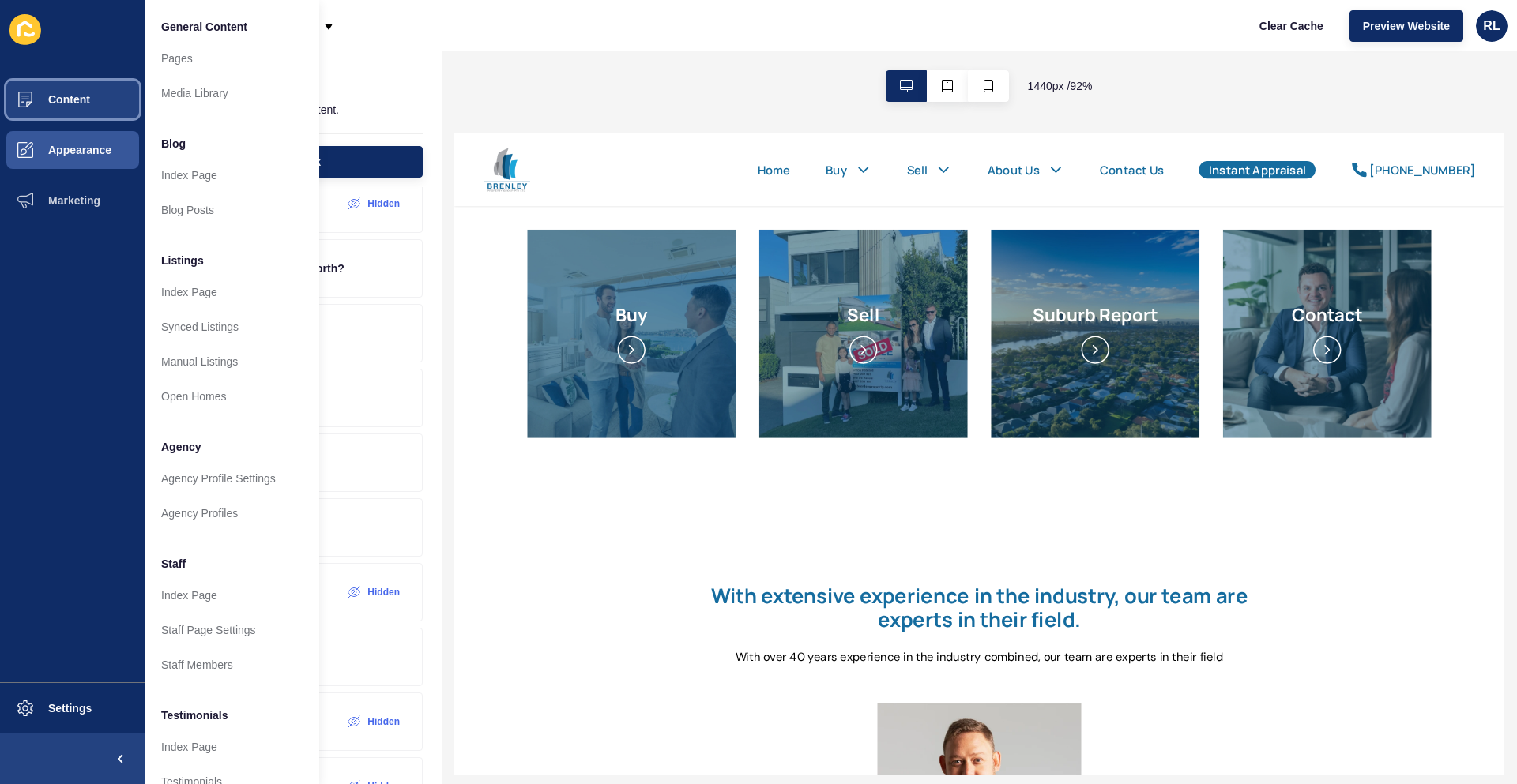
click at [79, 105] on button "Content" at bounding box center [72, 100] width 145 height 51
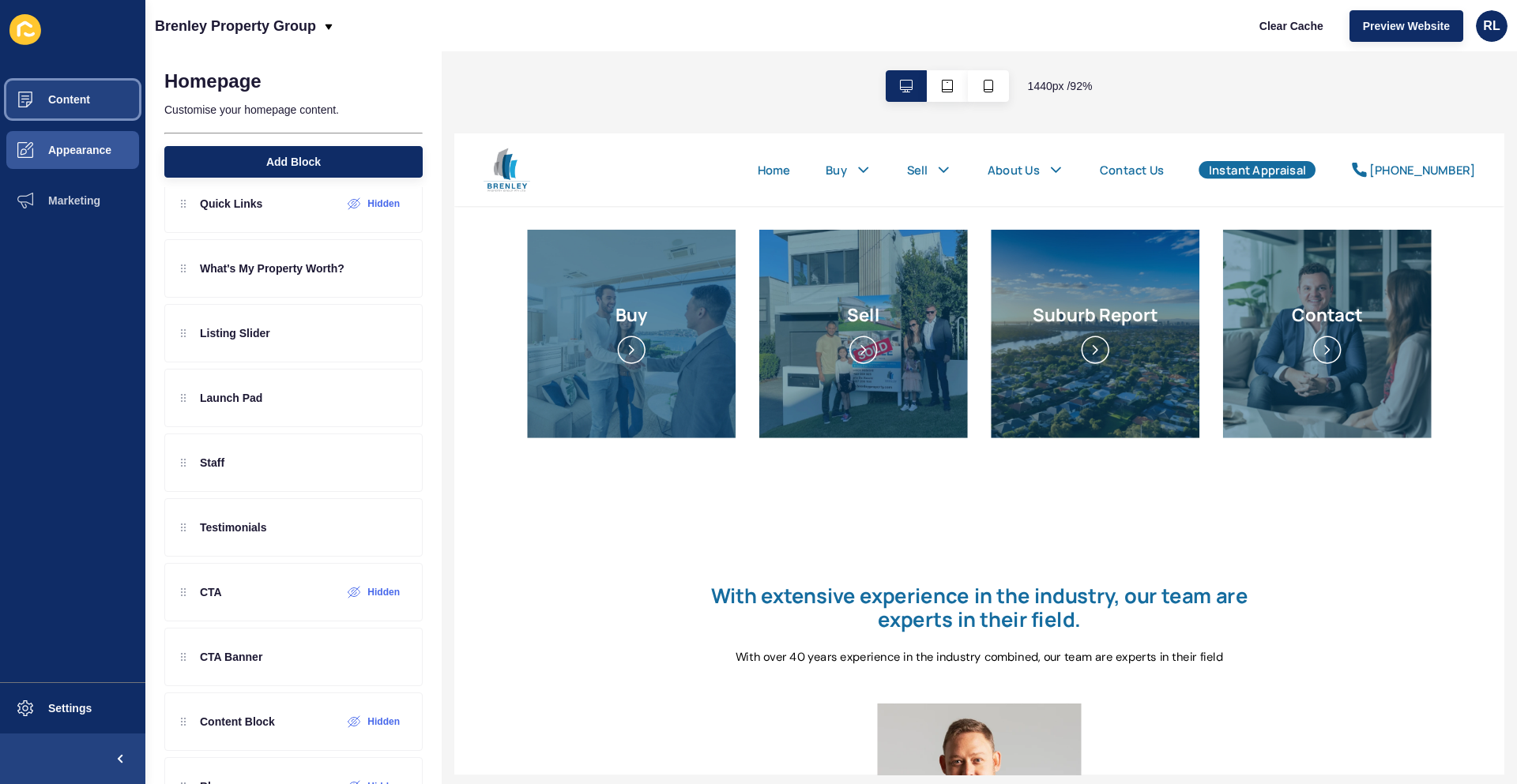
click at [79, 105] on button "Content" at bounding box center [72, 100] width 145 height 51
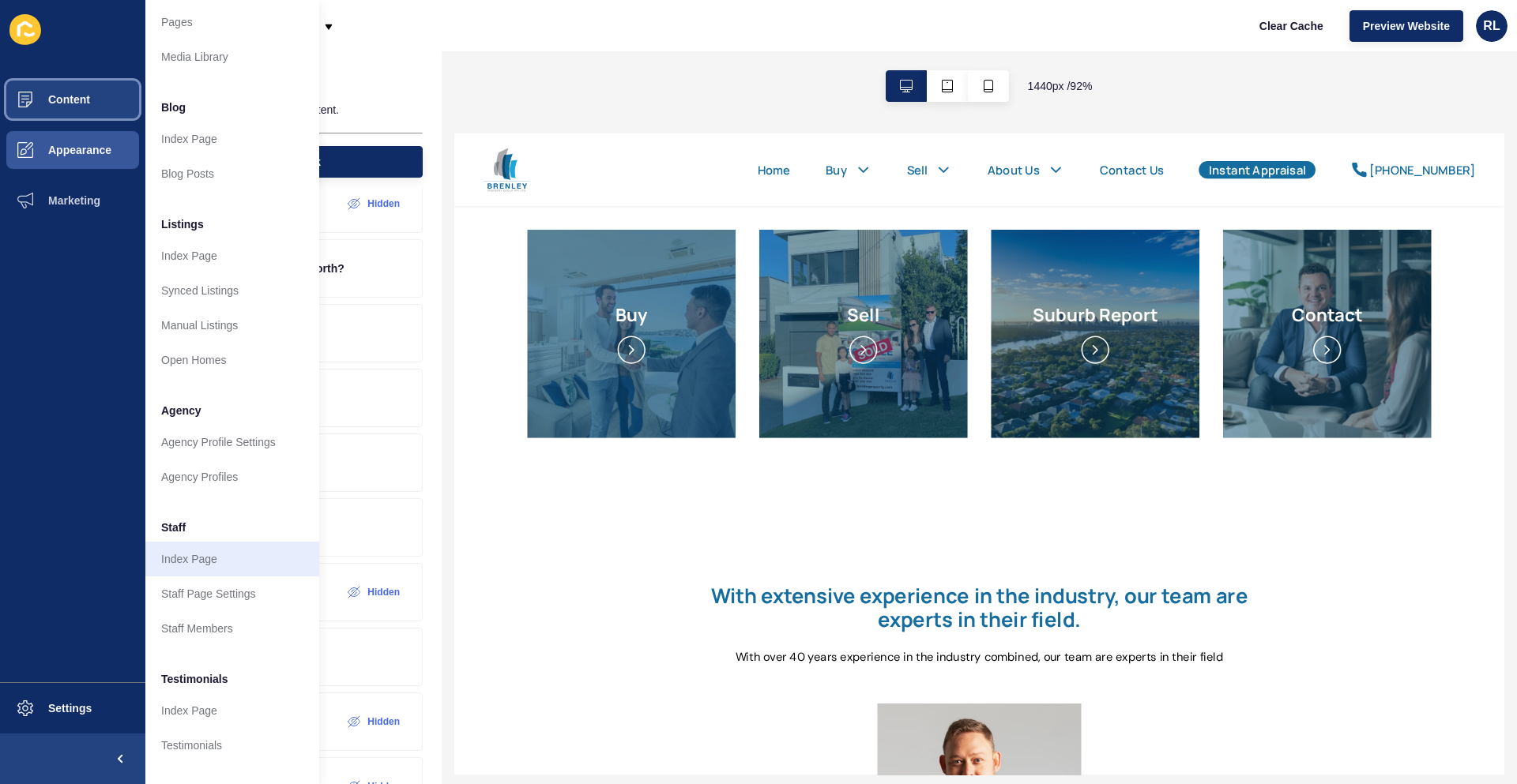
scroll to position [0, 0]
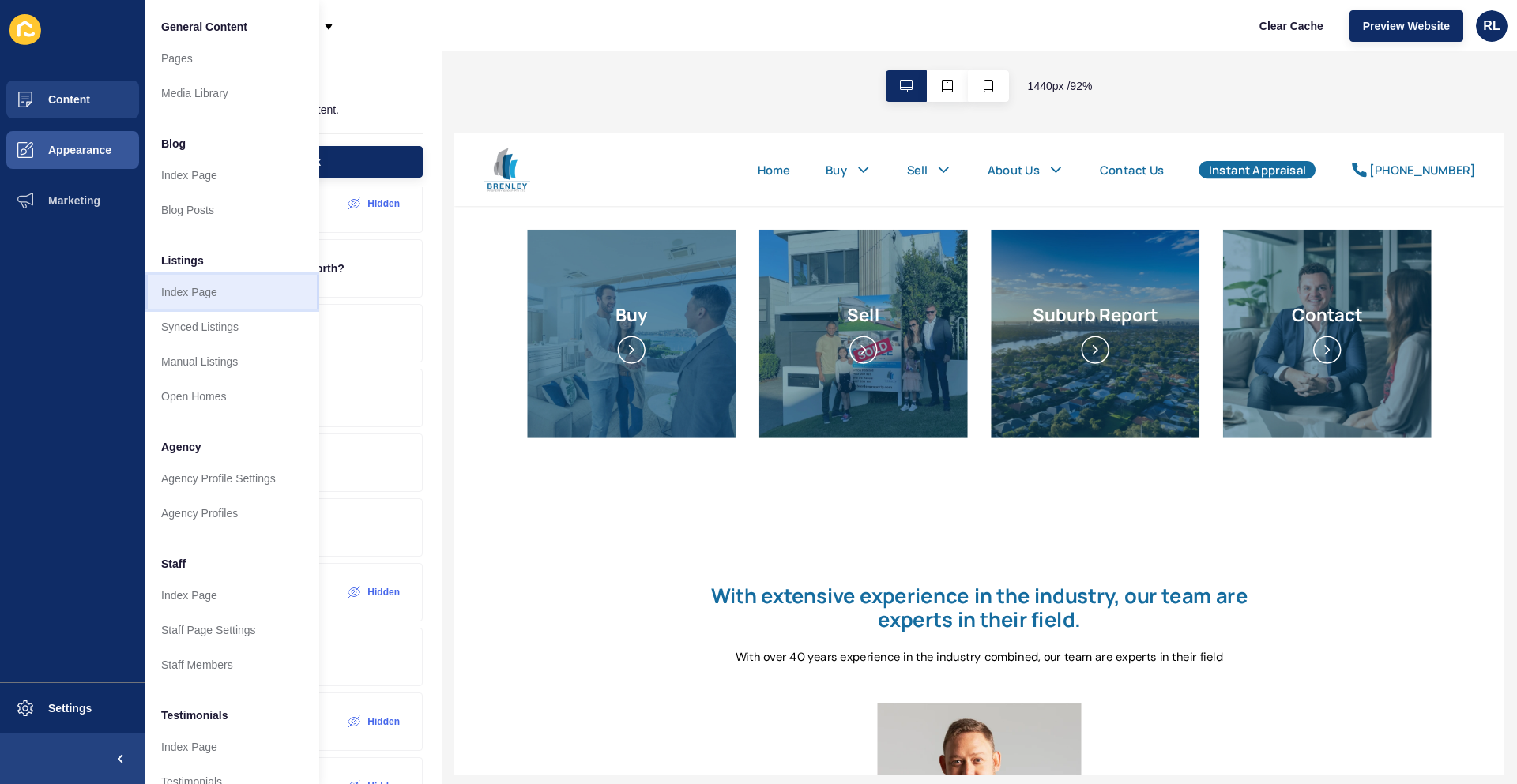
click at [235, 295] on link "Index Page" at bounding box center [232, 293] width 174 height 35
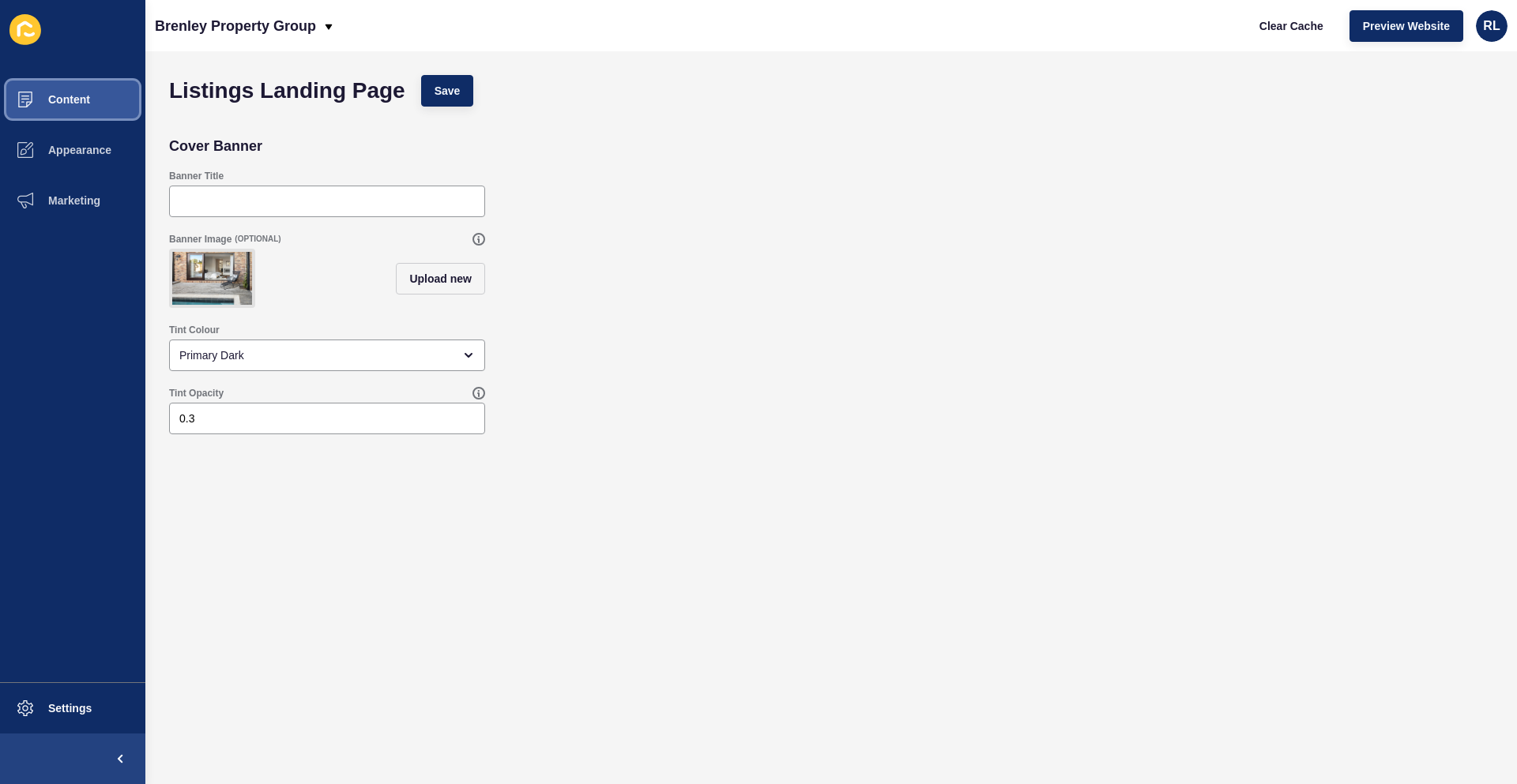
click at [98, 99] on button "Content" at bounding box center [72, 100] width 145 height 51
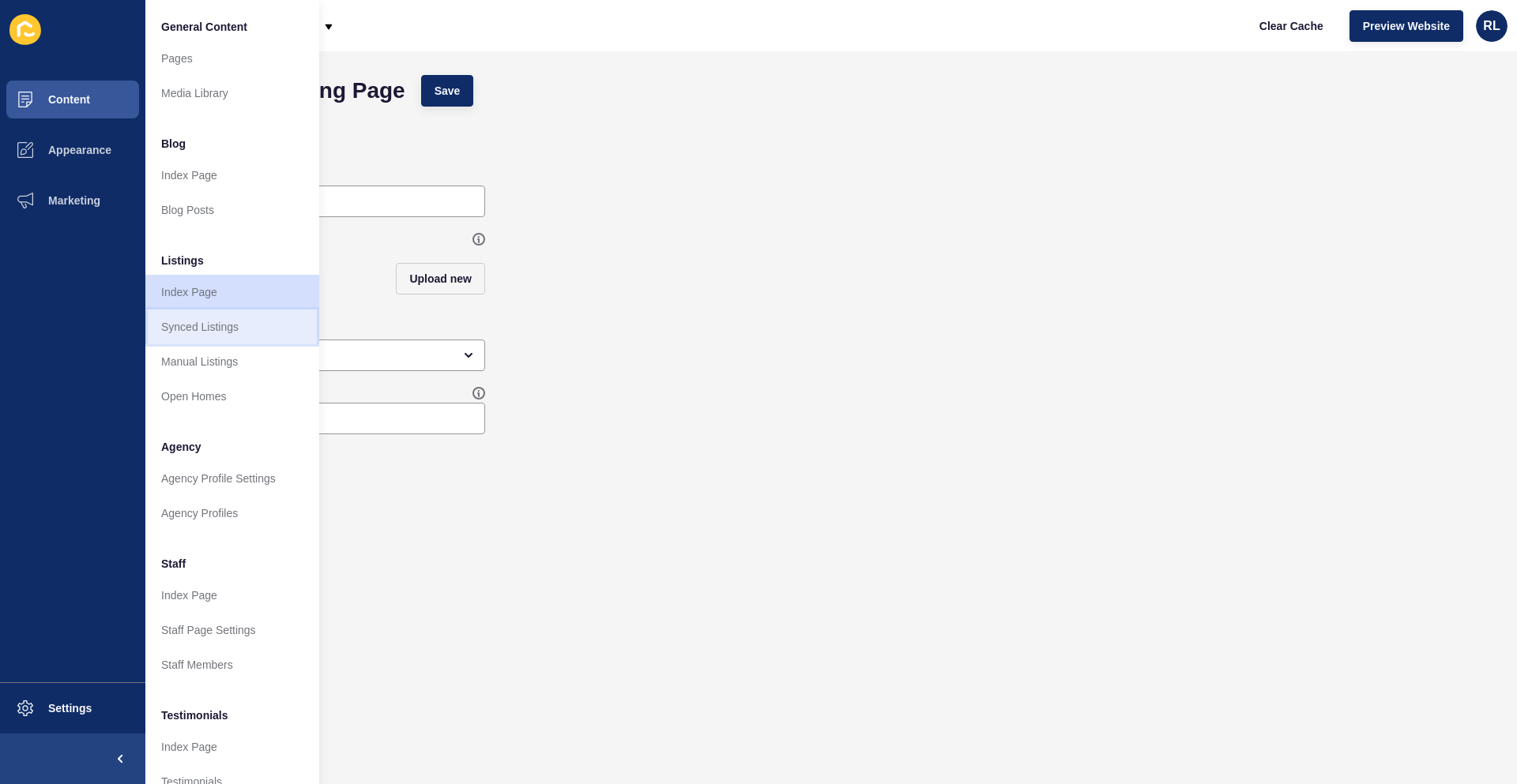
click at [198, 322] on link "Synced Listings" at bounding box center [232, 327] width 174 height 35
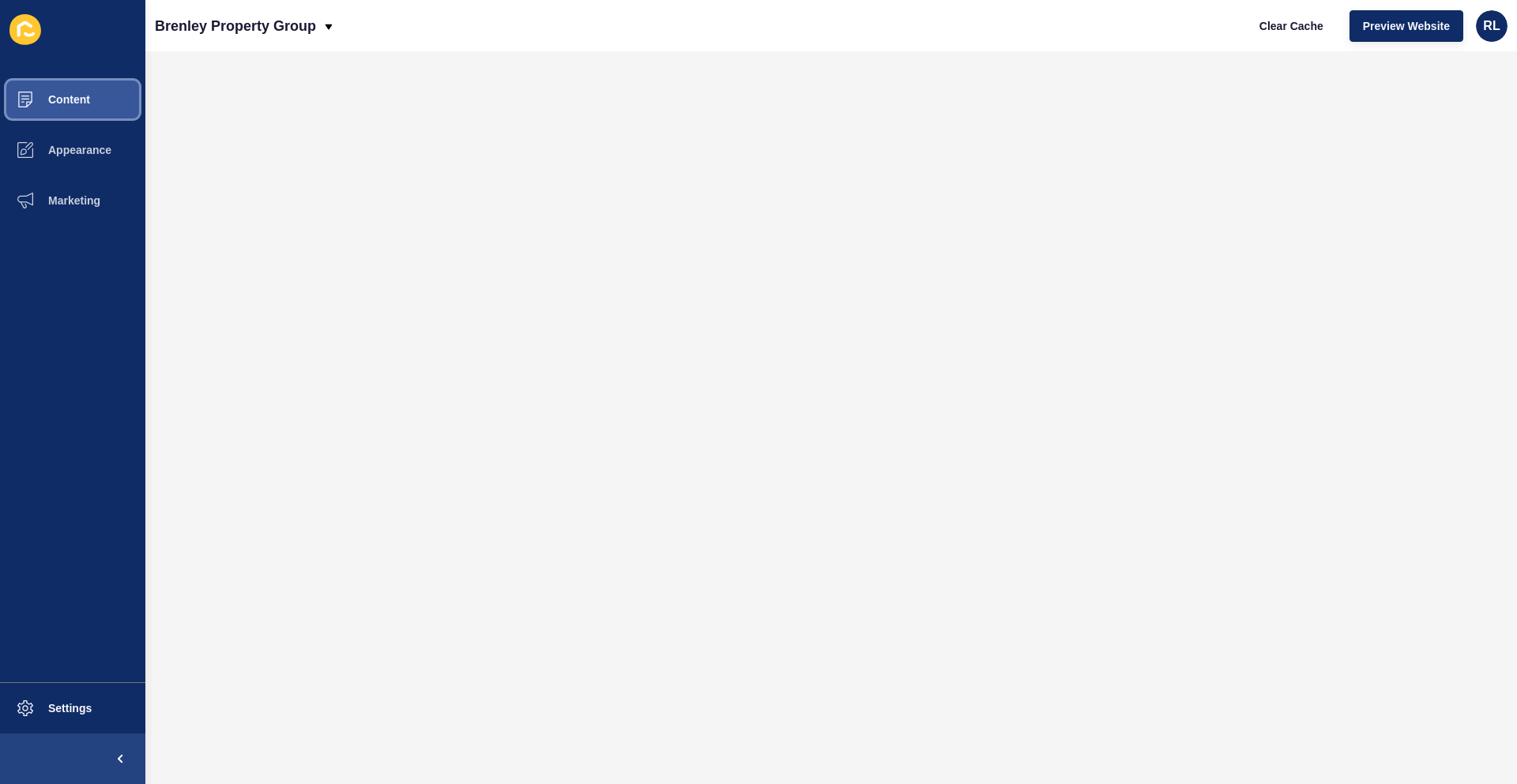
click at [84, 102] on span "Content" at bounding box center [44, 100] width 93 height 13
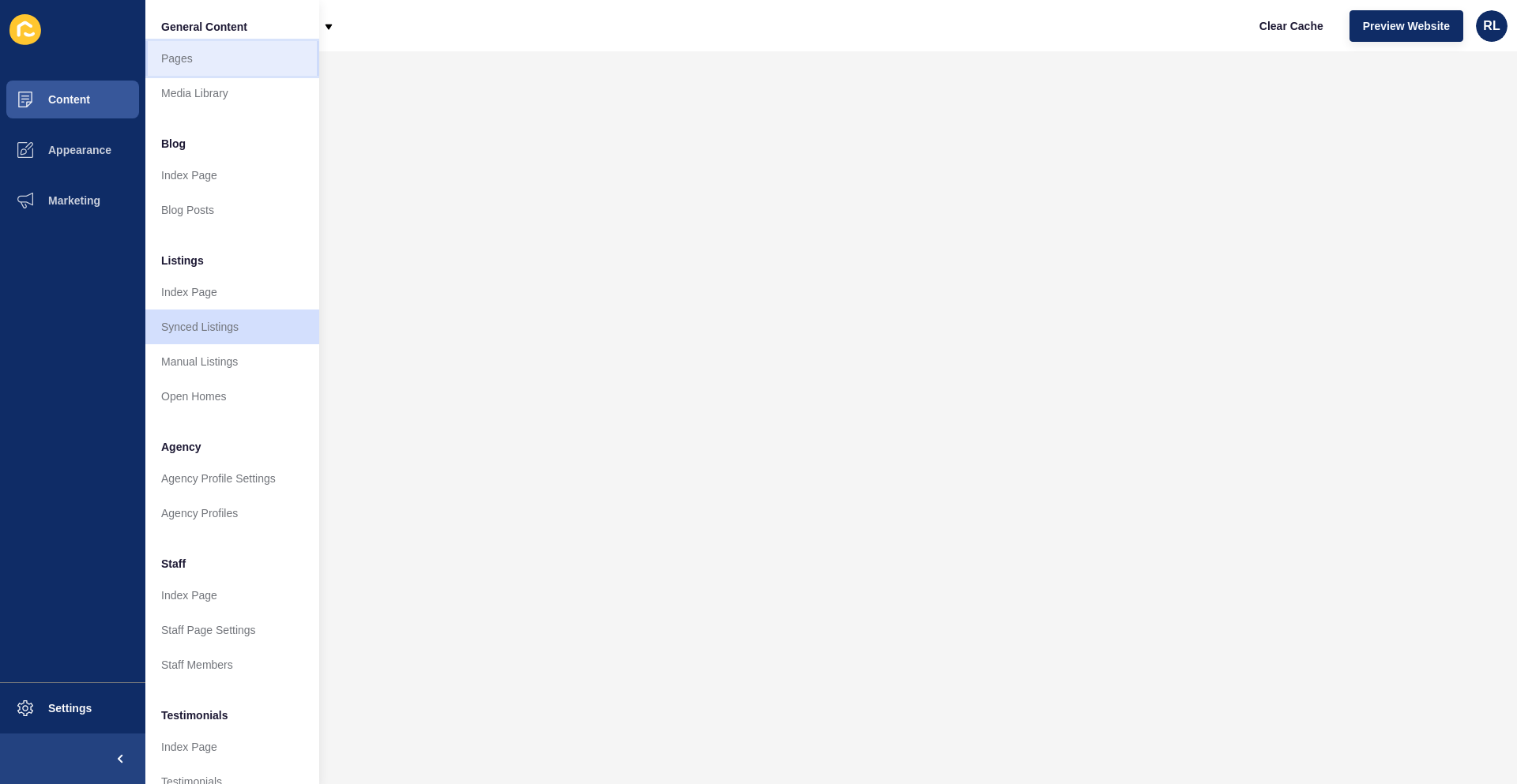
click at [205, 59] on link "Pages" at bounding box center [232, 59] width 174 height 35
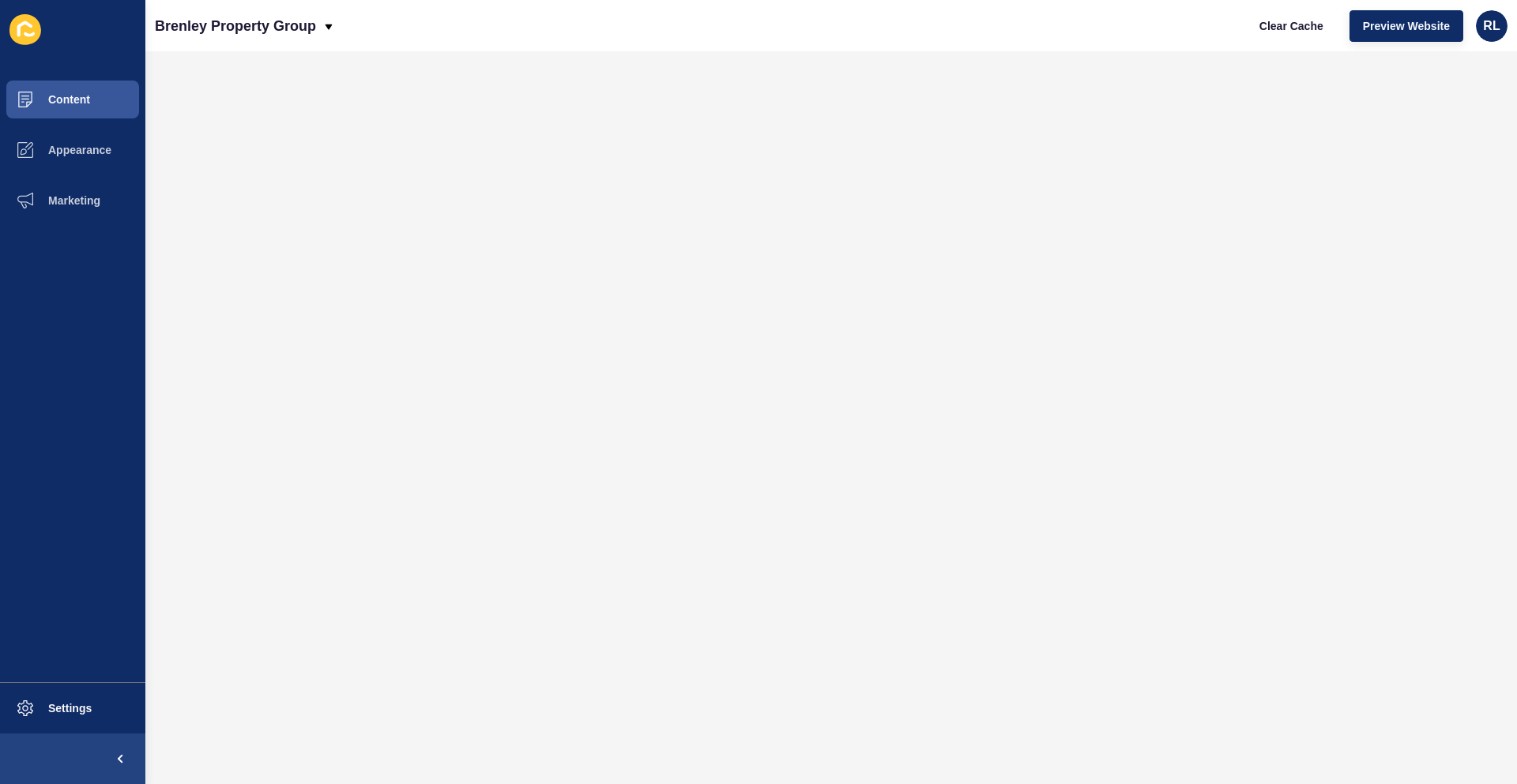
click at [703, 29] on div "Brenley Property Group Clear Cache Preview Website RL" at bounding box center [830, 25] width 1371 height 52
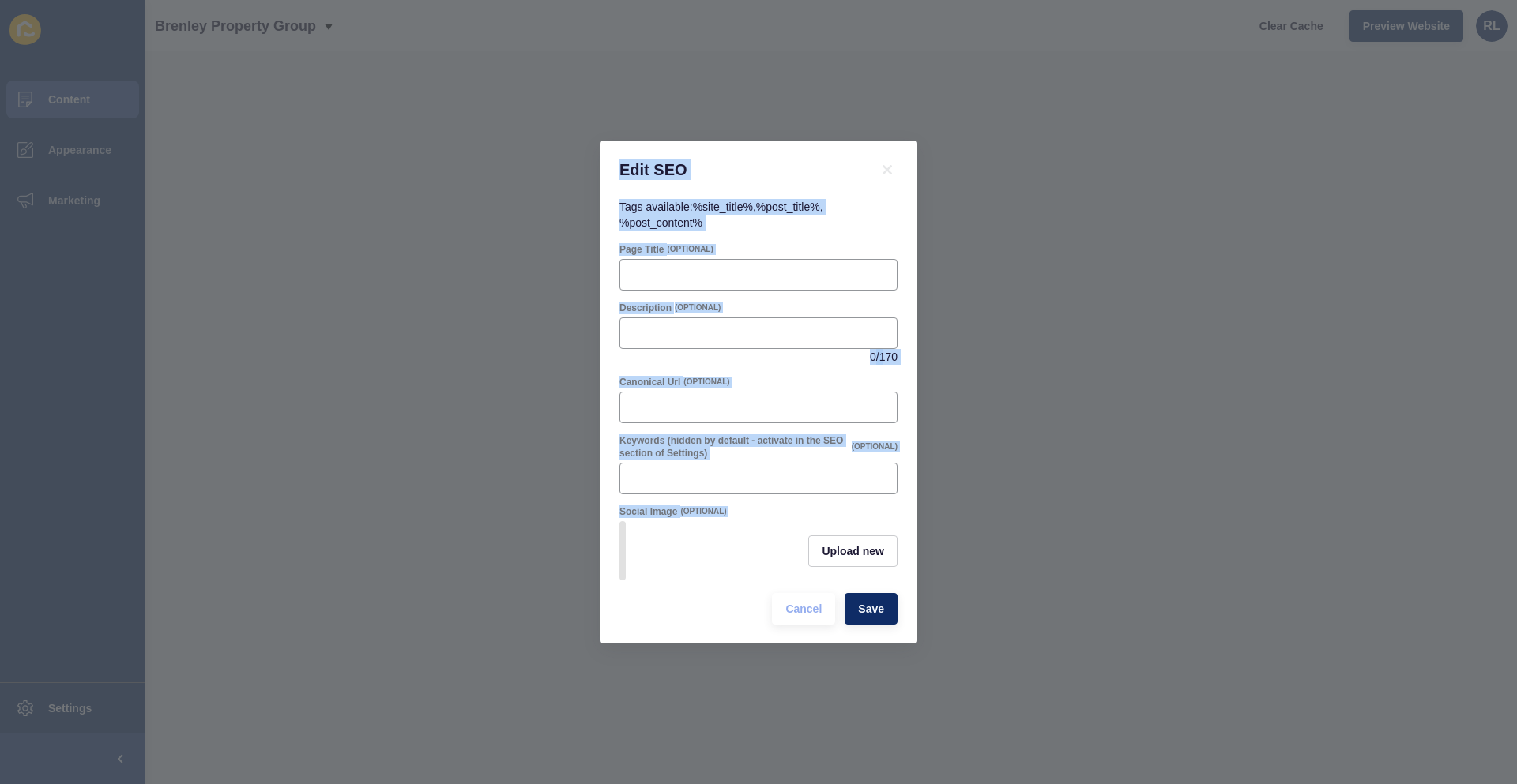
drag, startPoint x: 622, startPoint y: 160, endPoint x: 904, endPoint y: 616, distance: 536.2
click at [904, 616] on div "Edit SEO Tags available: %site_title% , %post_title% , %post_content% Page Titl…" at bounding box center [758, 392] width 316 height 503
click at [614, 151] on div "Edit SEO" at bounding box center [758, 170] width 316 height 59
click at [609, 164] on div "Edit SEO" at bounding box center [758, 170] width 316 height 59
click at [628, 164] on h1 "Edit SEO" at bounding box center [738, 170] width 239 height 21
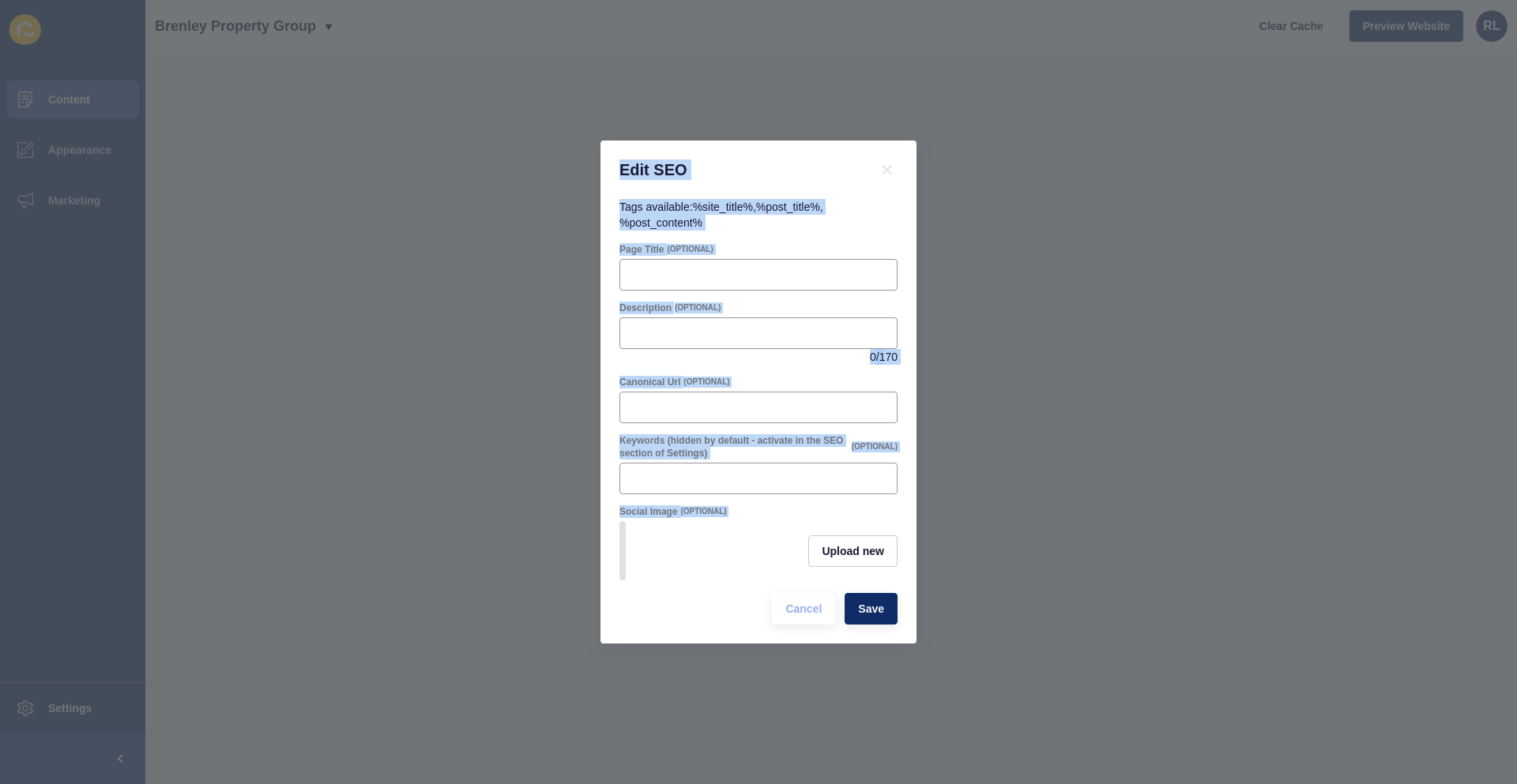
drag, startPoint x: 624, startPoint y: 160, endPoint x: 879, endPoint y: 576, distance: 487.9
click at [879, 576] on div "Edit SEO Tags available: %site_title% , %post_title% , %post_content% Page Titl…" at bounding box center [758, 392] width 316 height 503
click at [596, 210] on div "Edit SEO Tags available: %site_title% , %post_title% , %post_content% Page Titl…" at bounding box center [758, 392] width 1517 height 784
drag, startPoint x: 650, startPoint y: 178, endPoint x: 898, endPoint y: 647, distance: 530.5
click at [898, 644] on div "Edit SEO Tags available: %site_title% , %post_title% , %post_content% Page Titl…" at bounding box center [758, 392] width 316 height 503
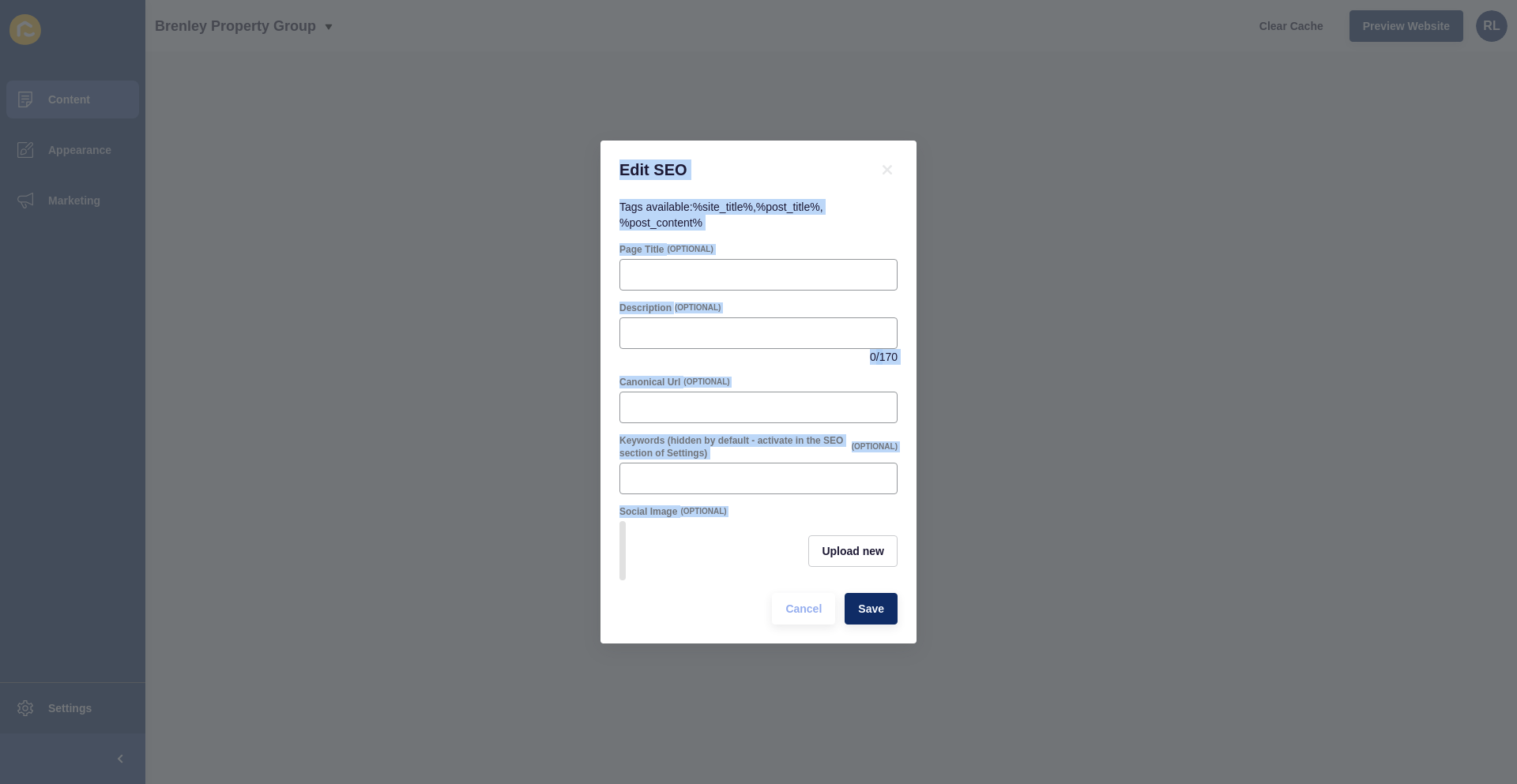
copy div "Edit SEO Tags available: %site_title% , %post_title% , %post_content% Page Titl…"
click at [655, 274] on input "Page Title" at bounding box center [758, 275] width 258 height 16
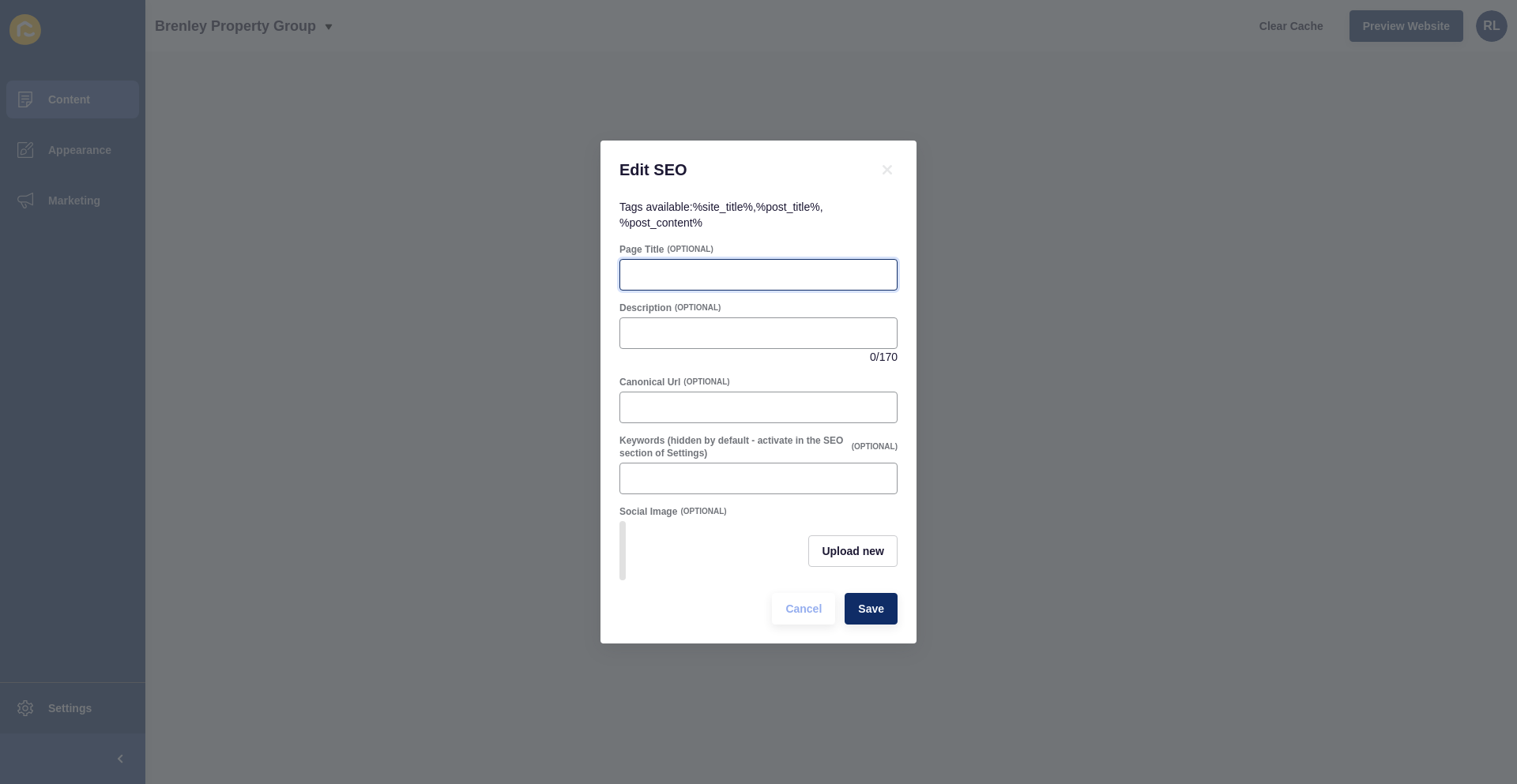
paste input "Contact Us | Brenley Property Group"
type input "Contact Us | Brenley Property Group"
click at [678, 337] on div at bounding box center [758, 333] width 278 height 32
paste input "Get in touch with Brenley Property Group [DATE]. Call, email, or visit us for e…"
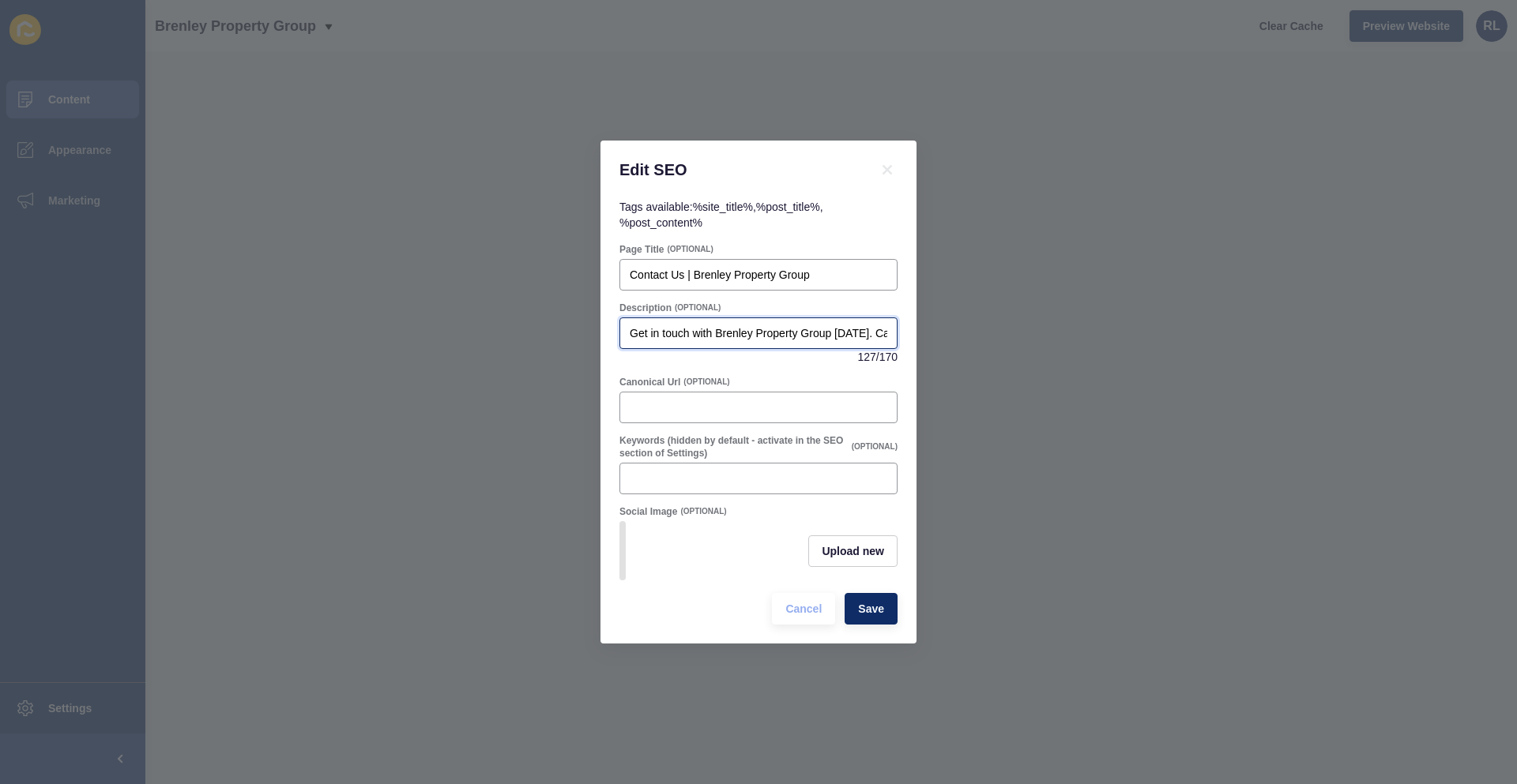
scroll to position [0, 347]
type input "Get in touch with Brenley Property Group [DATE]. Call, email, or visit us for e…"
click at [882, 615] on span "Save" at bounding box center [871, 609] width 26 height 16
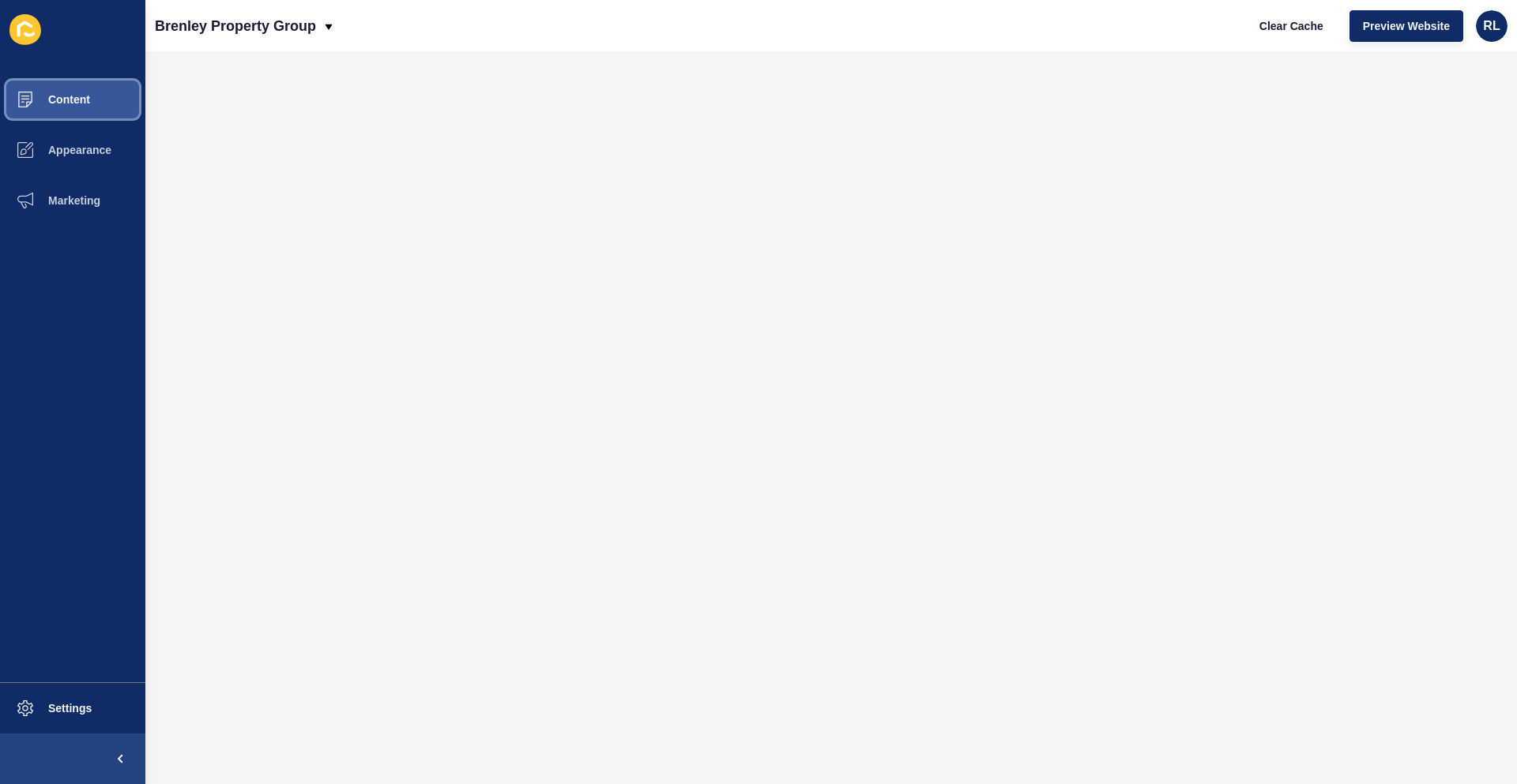
click at [109, 101] on button "Content" at bounding box center [72, 100] width 145 height 51
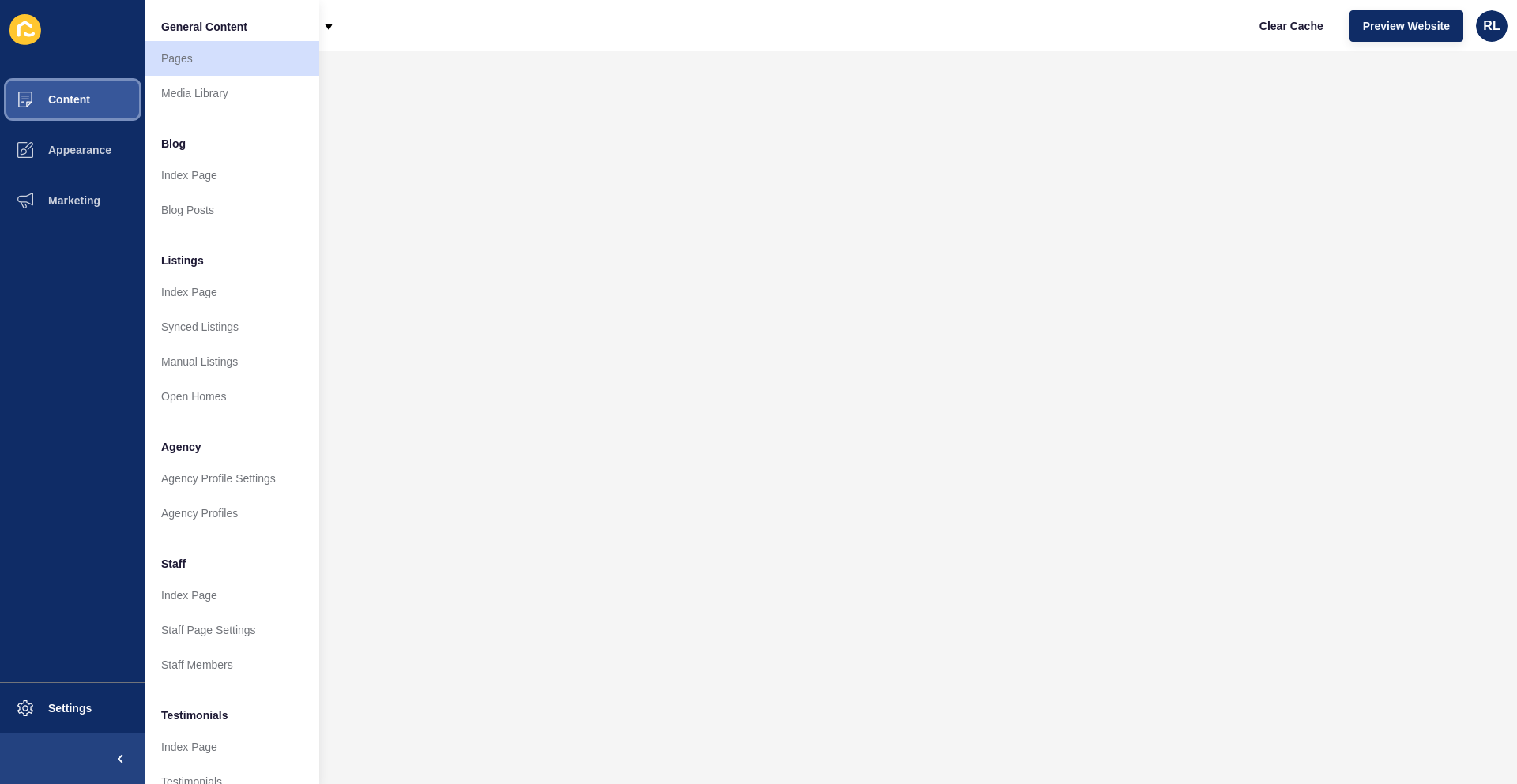
click at [77, 102] on span "Content" at bounding box center [44, 100] width 93 height 13
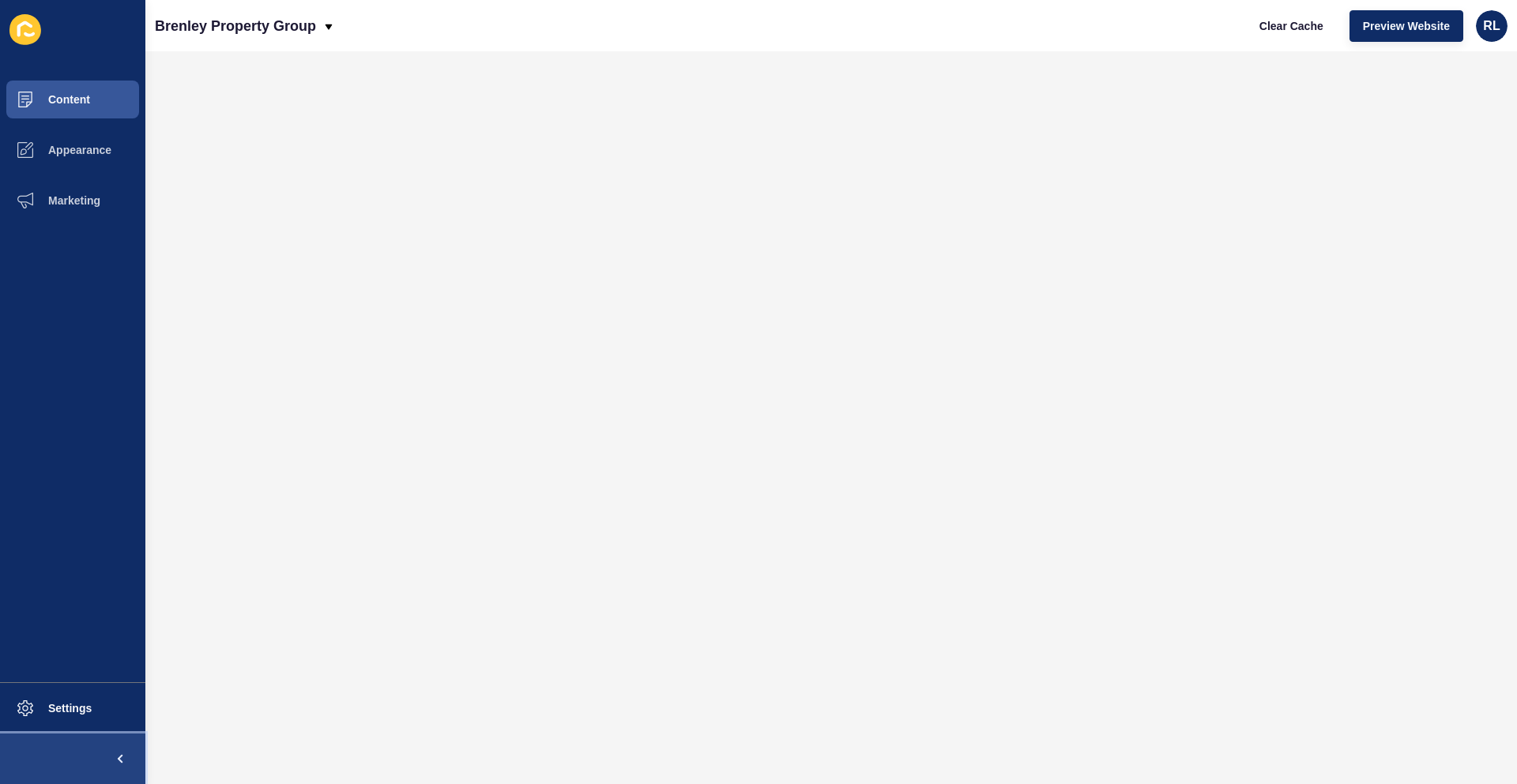
click at [123, 752] on span at bounding box center [121, 759] width 51 height 51
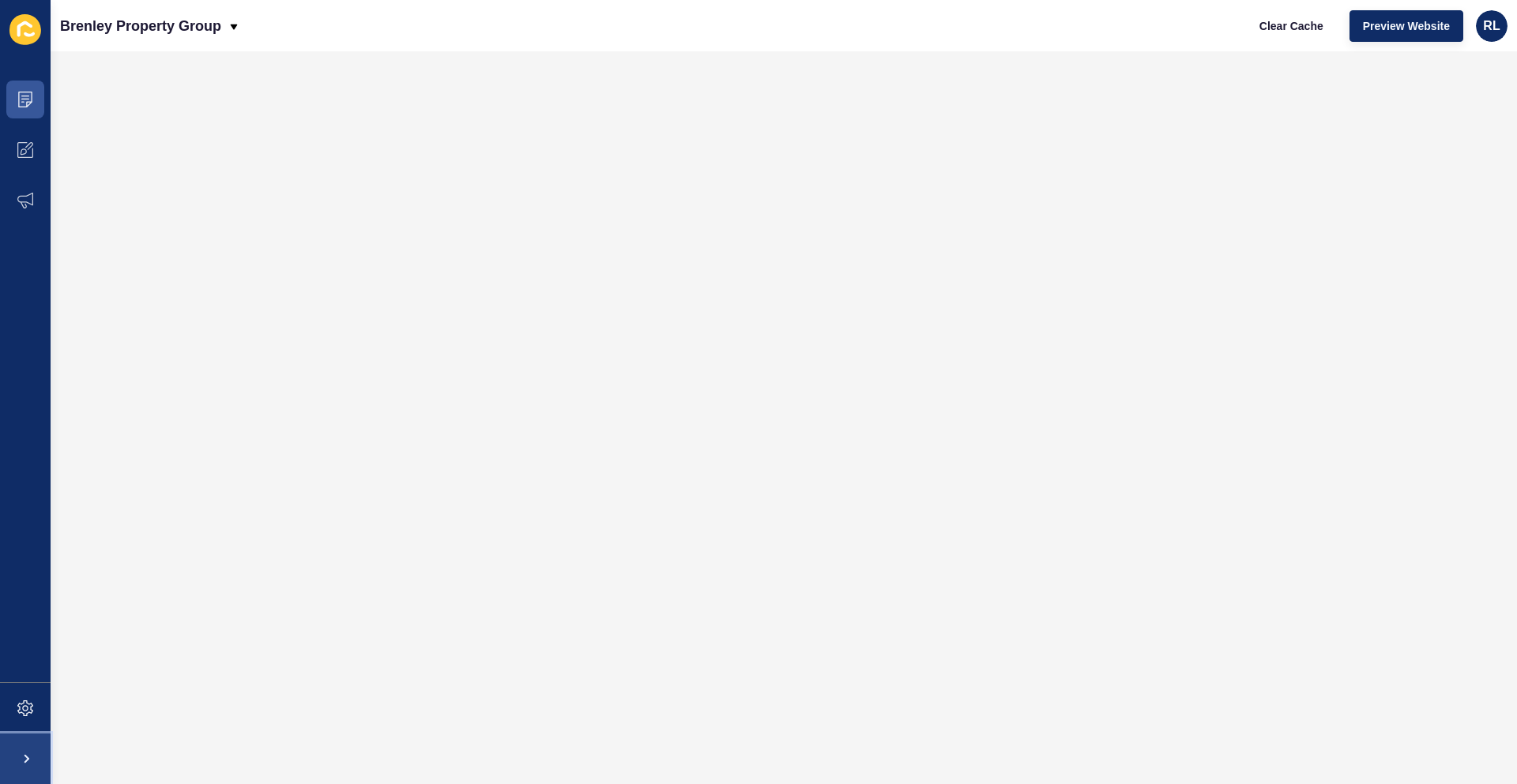
click at [29, 753] on span at bounding box center [25, 759] width 51 height 51
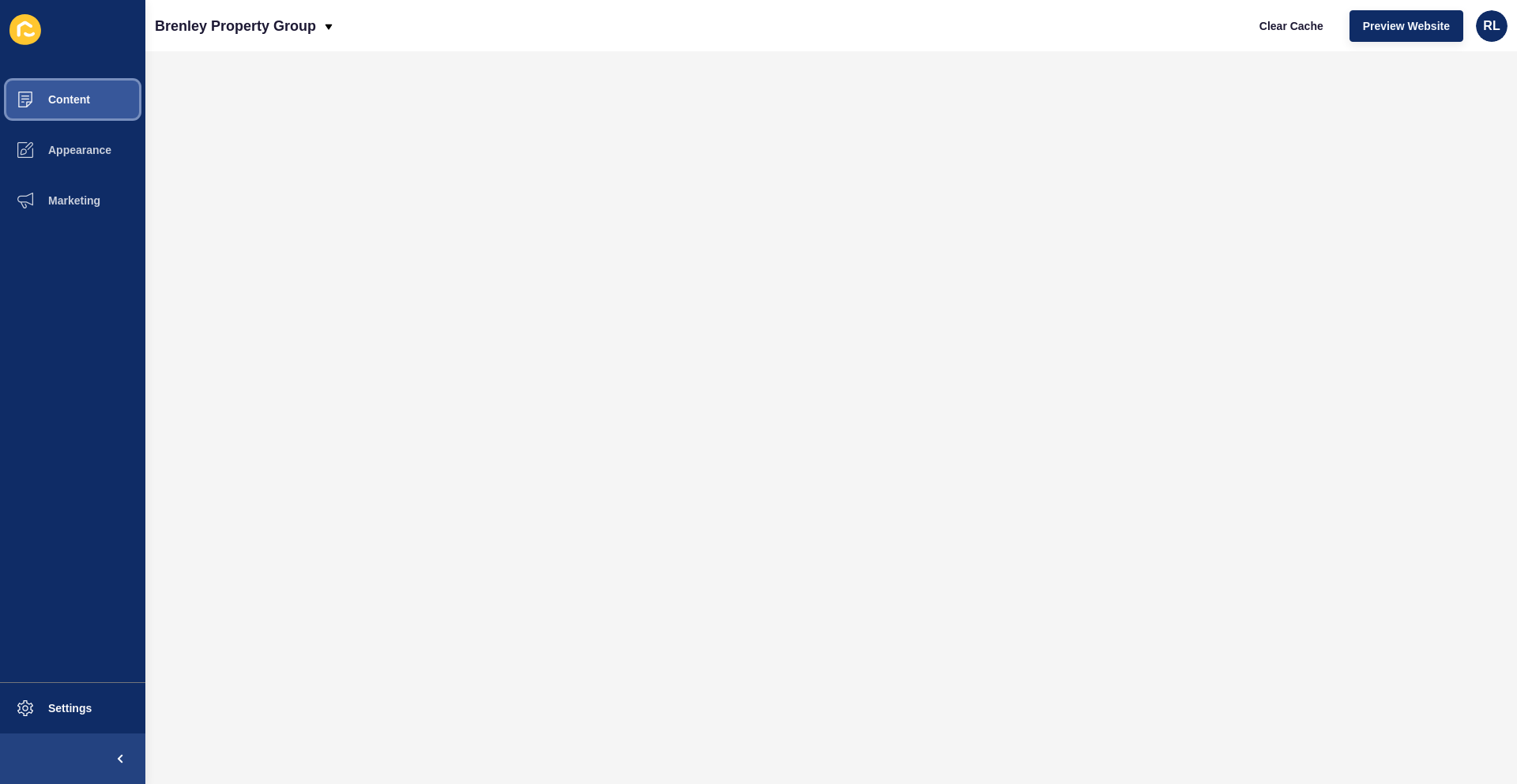
click at [94, 101] on button "Content" at bounding box center [72, 100] width 145 height 51
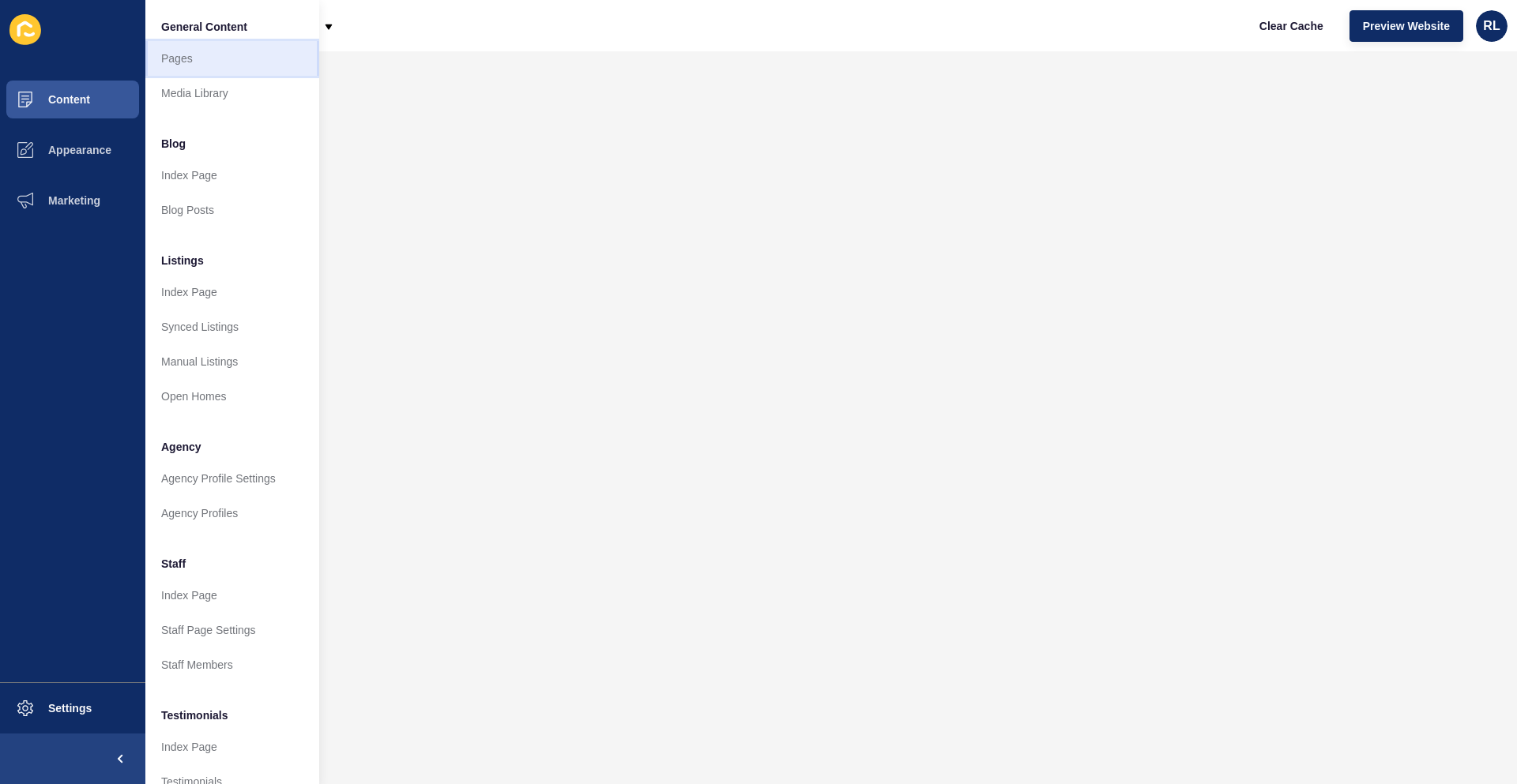
click at [232, 51] on link "Pages" at bounding box center [232, 59] width 174 height 35
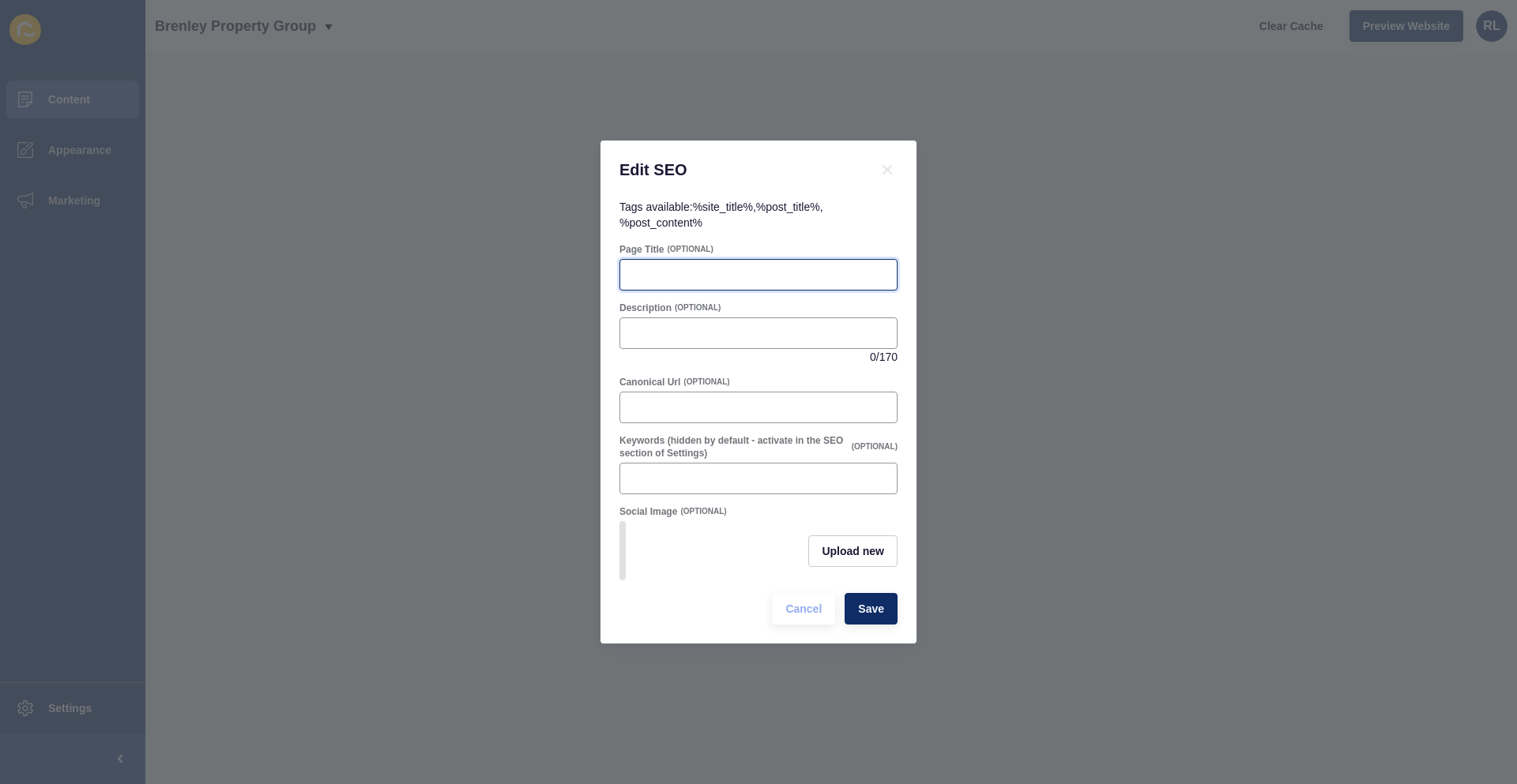
click at [668, 271] on input "Page Title" at bounding box center [758, 275] width 258 height 16
paste input "Our Agency | Brenley Property Group"
type input "Our Agency | Brenley Property Group"
click at [672, 335] on div at bounding box center [758, 333] width 278 height 32
paste input "Discover Brenley Property Group – a trusted real estate agency dedicated to hel…"
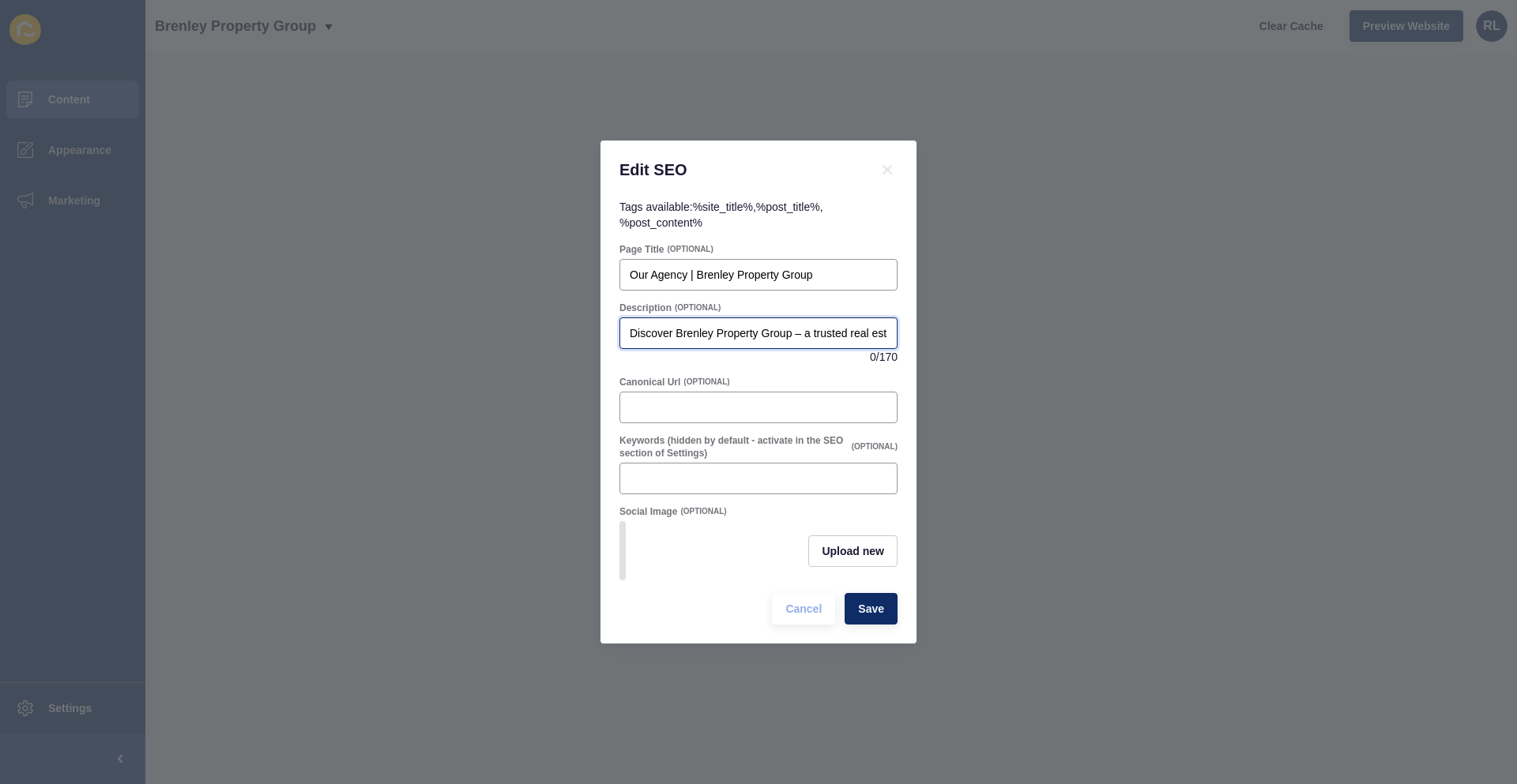
scroll to position [0, 412]
type input "Discover Brenley Property Group – a trusted real estate agency dedicated to hel…"
click at [868, 607] on span "Save" at bounding box center [871, 609] width 26 height 16
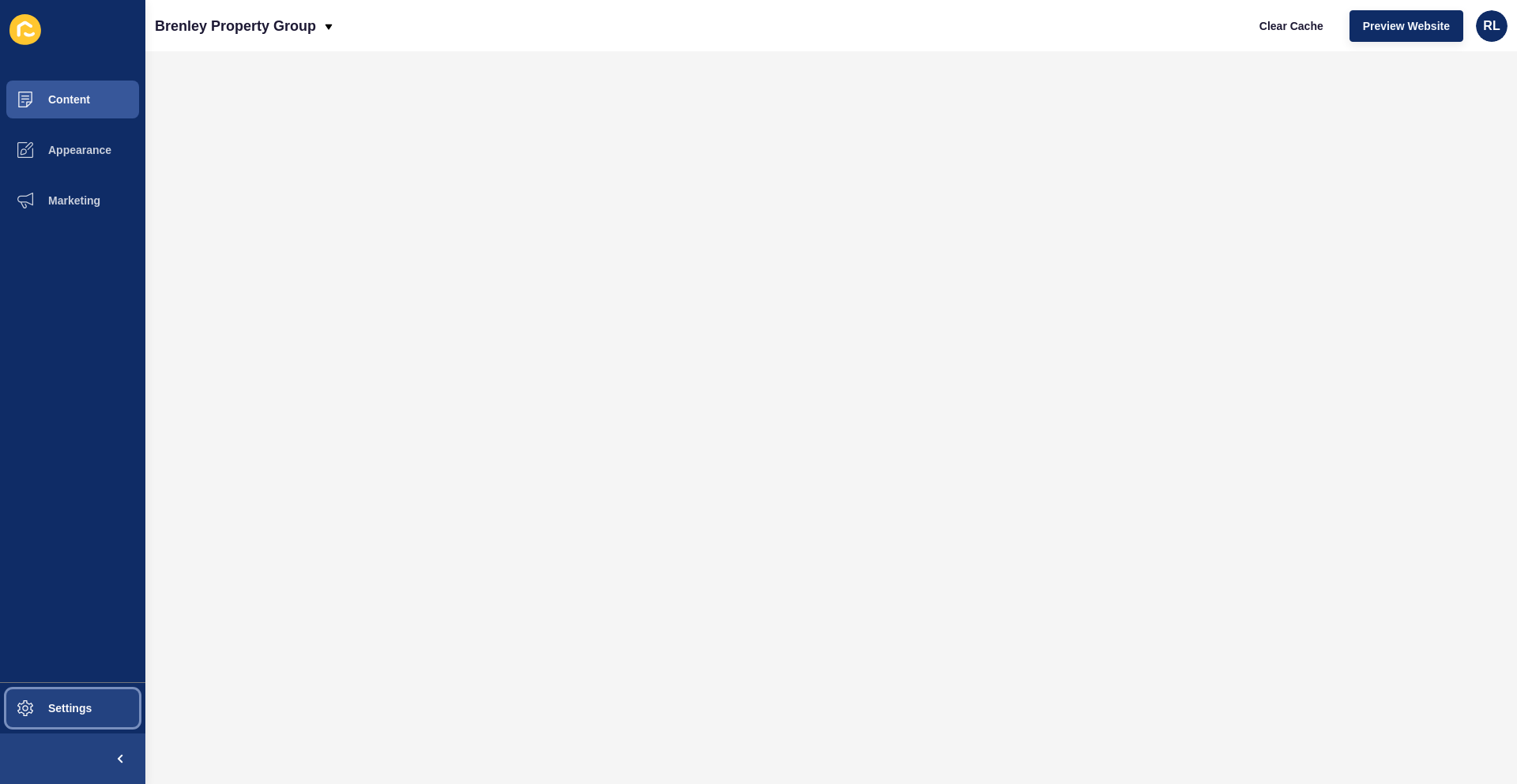
click at [75, 702] on button "Settings" at bounding box center [72, 709] width 145 height 51
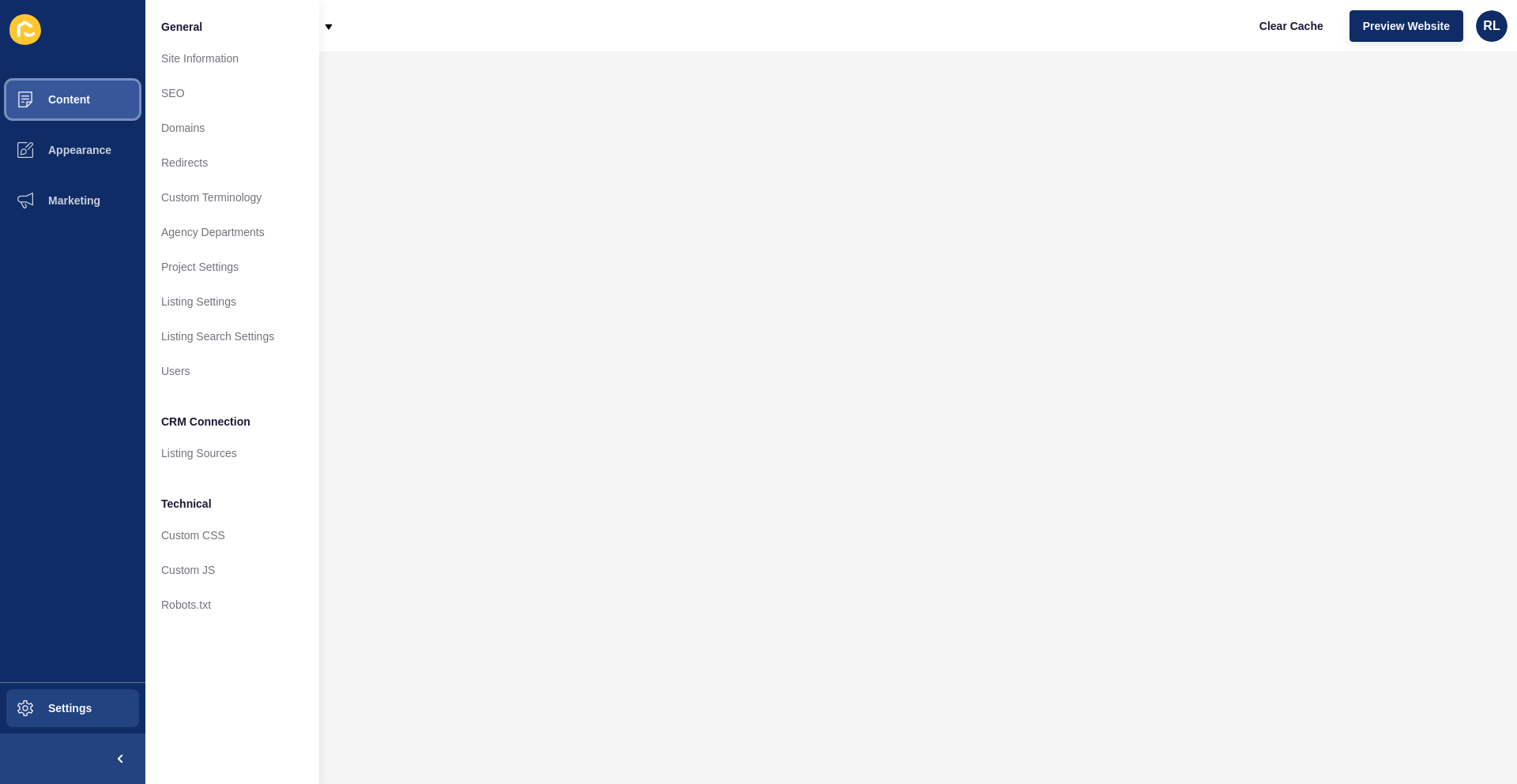
click at [67, 94] on button "Content" at bounding box center [72, 100] width 145 height 51
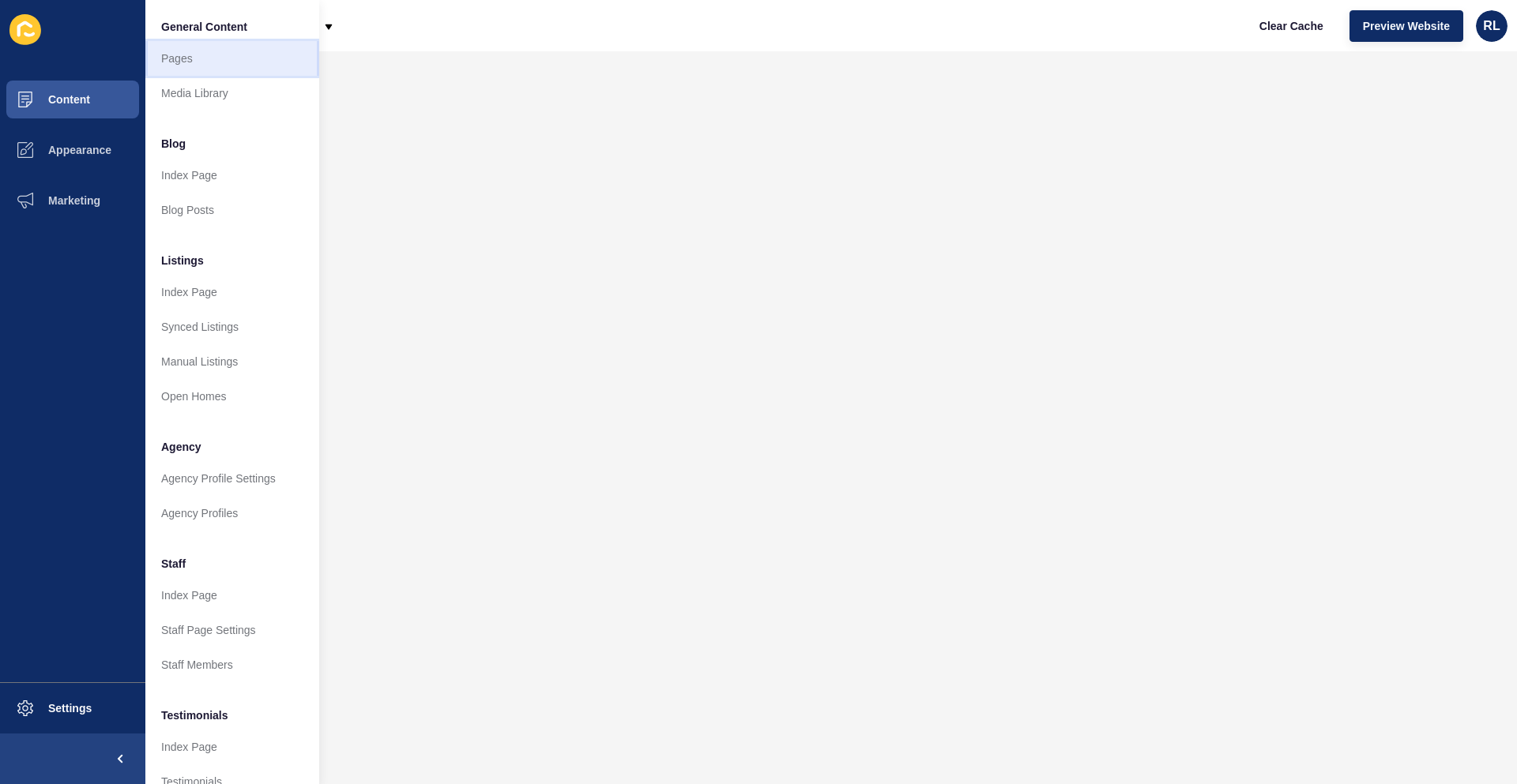
click at [194, 58] on link "Pages" at bounding box center [232, 59] width 174 height 35
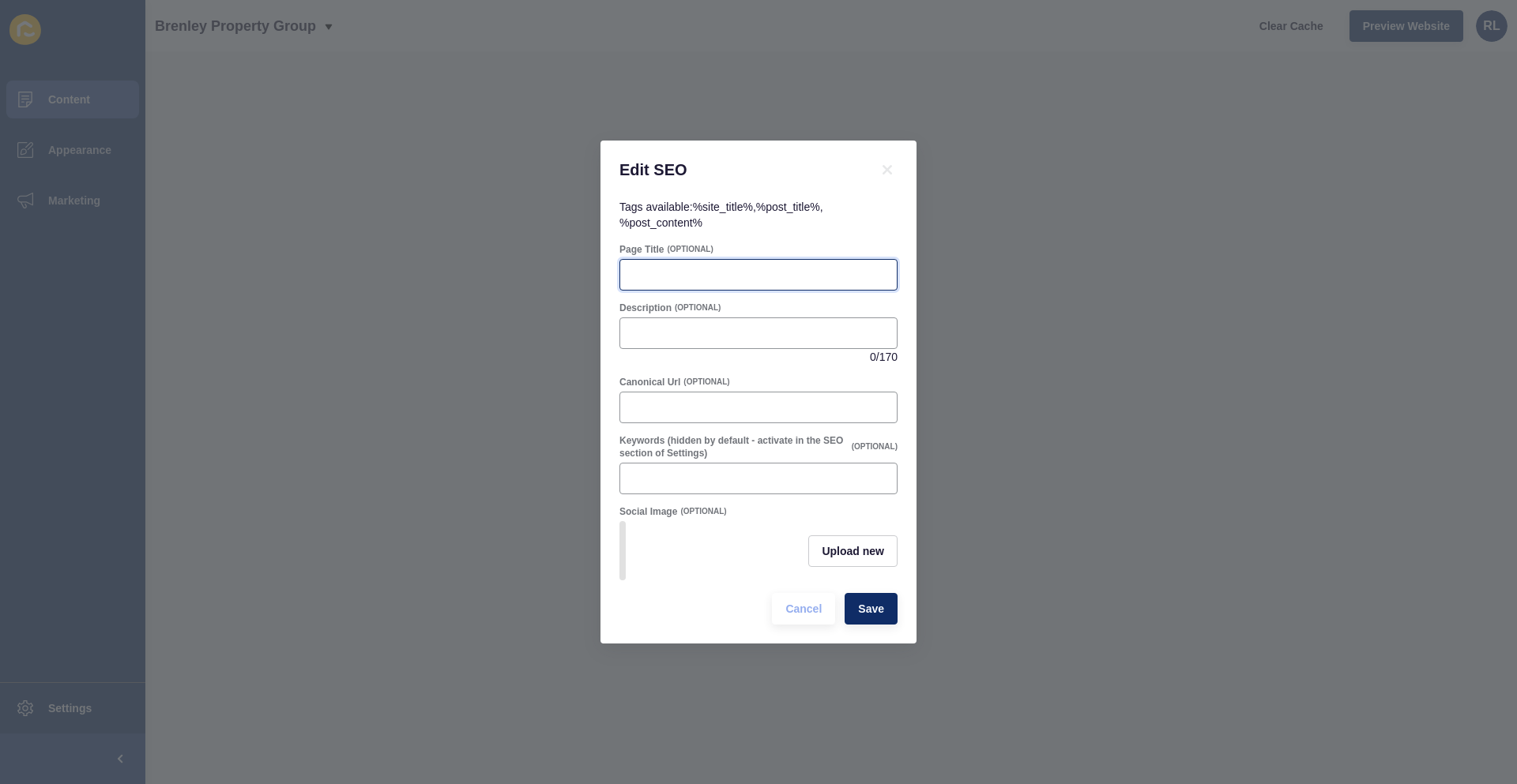
click at [664, 274] on input "Page Title" at bounding box center [758, 275] width 258 height 16
paste input "What is your property worth? | Brenley Property Group"
type input "What is your property worth? | Brenley Property Group"
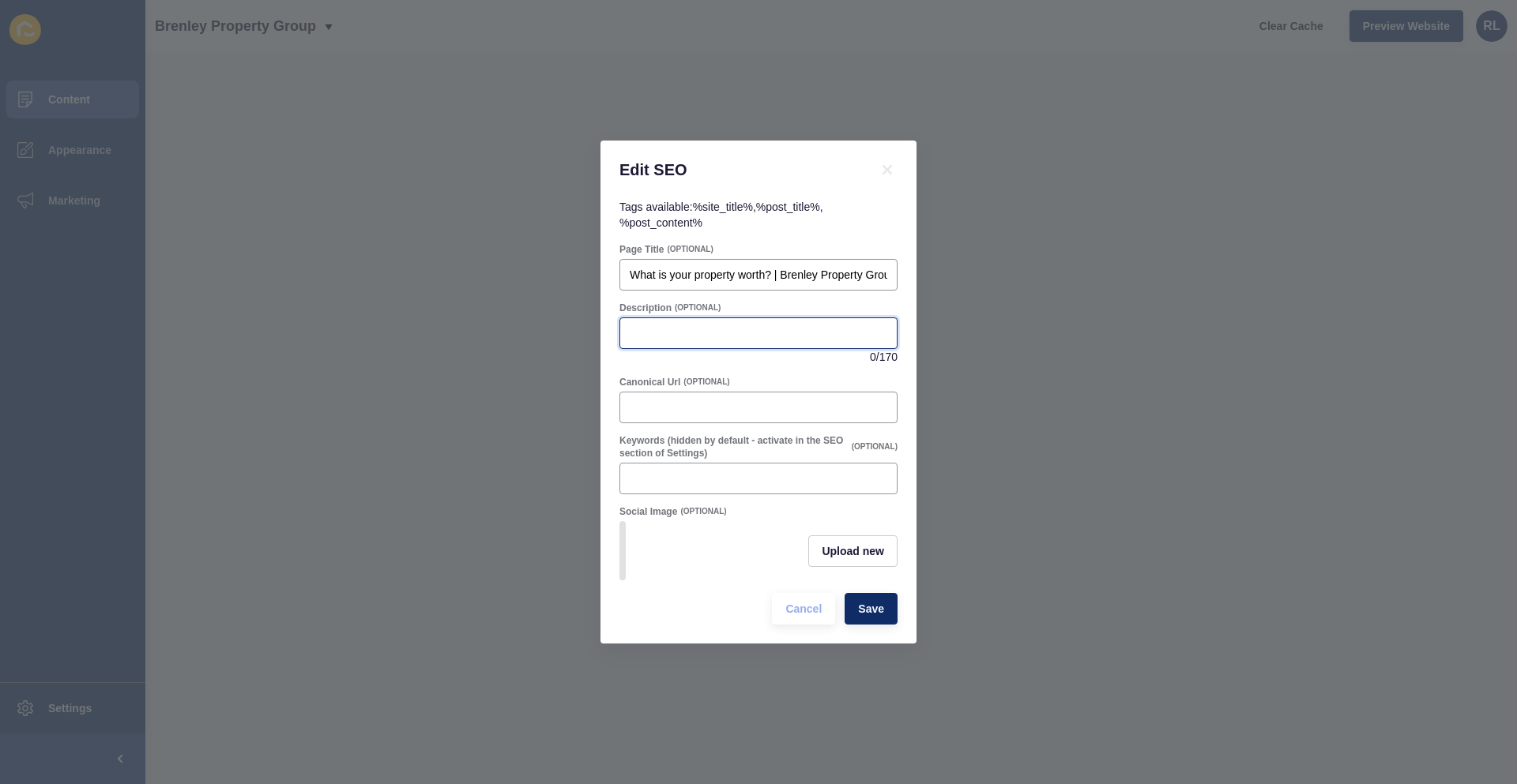
click at [700, 334] on input "Description" at bounding box center [758, 333] width 258 height 16
paste input "Find out how much your property is worth with Brenley Property Group. Get a fre…"
type input "Find out how much your property is worth with Brenley Property Group. Get a fre…"
click at [875, 615] on span "Save" at bounding box center [871, 609] width 26 height 16
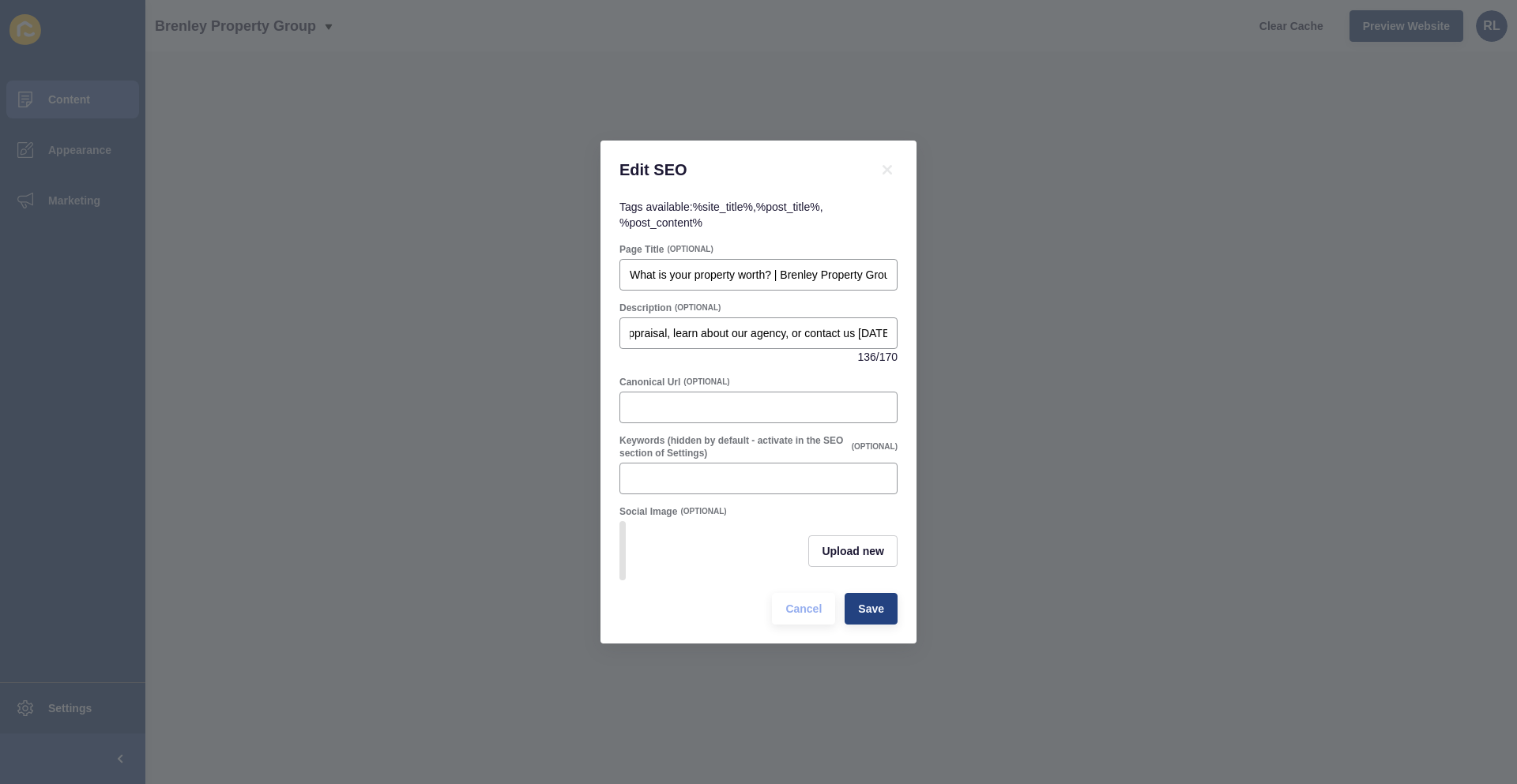
scroll to position [0, 0]
